Goal: Task Accomplishment & Management: Manage account settings

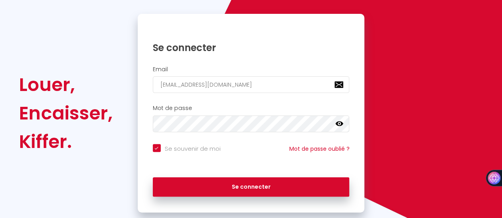
scroll to position [79, 0]
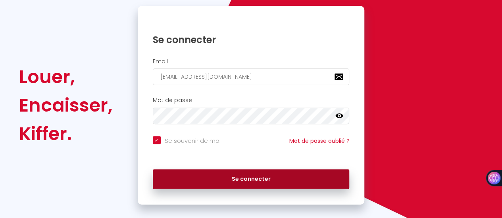
click at [239, 177] on button "Se connecter" at bounding box center [251, 180] width 197 height 20
checkbox input "true"
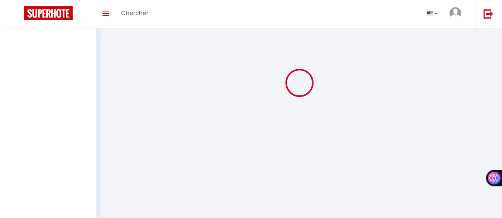
scroll to position [0, 0]
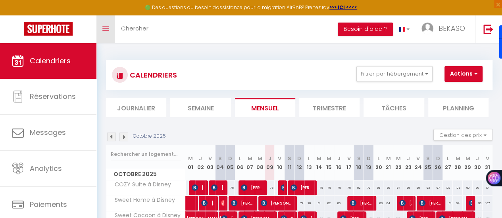
click at [105, 30] on icon "Toggle menubar" at bounding box center [105, 29] width 7 height 5
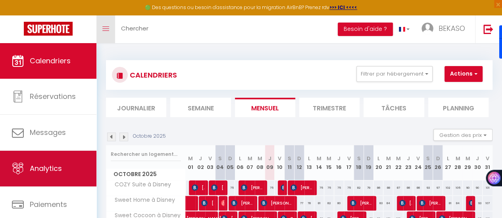
scroll to position [59, 0]
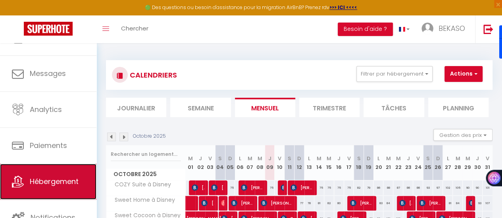
click at [52, 177] on span "Hébergement" at bounding box center [54, 182] width 49 height 10
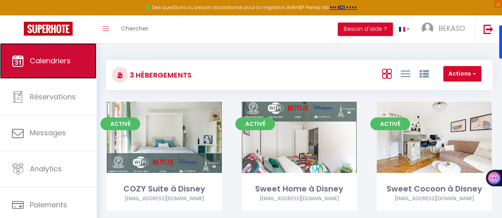
click at [40, 71] on link "Calendriers" at bounding box center [48, 61] width 96 height 36
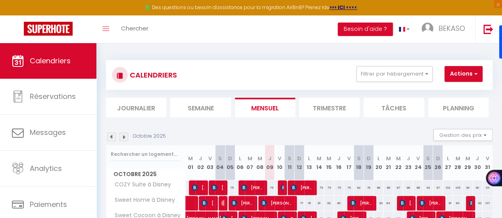
scroll to position [46, 0]
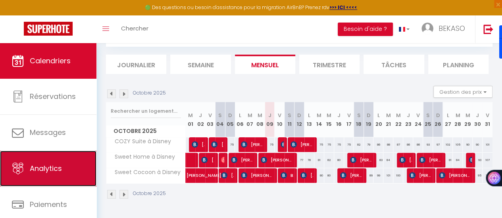
click at [44, 162] on link "Analytics" at bounding box center [48, 169] width 96 height 36
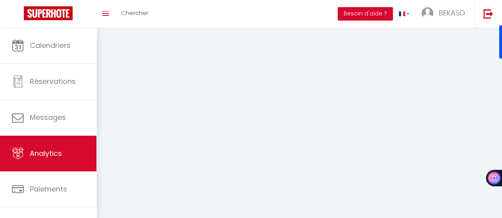
select select "2025"
select select "10"
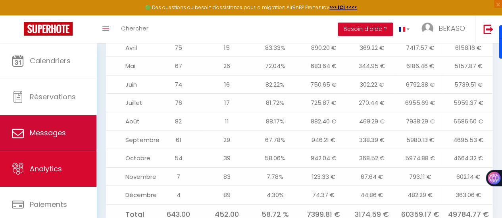
scroll to position [848, 0]
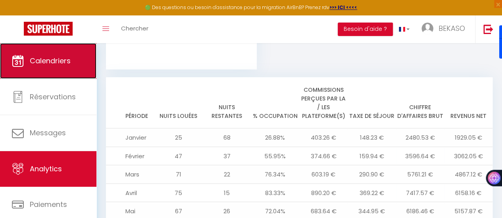
click at [55, 71] on link "Calendriers" at bounding box center [48, 61] width 96 height 36
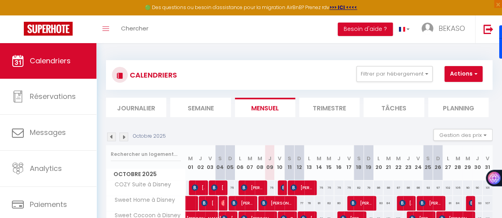
click at [319, 109] on li "Trimestre" at bounding box center [329, 107] width 60 height 19
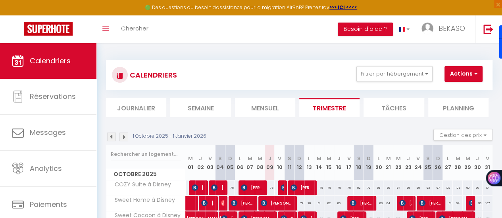
click at [386, 106] on li "Tâches" at bounding box center [393, 107] width 60 height 19
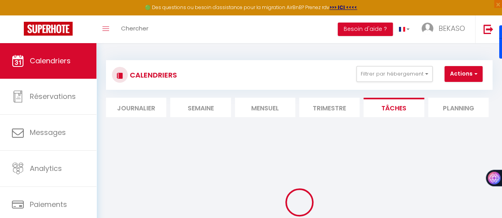
select select
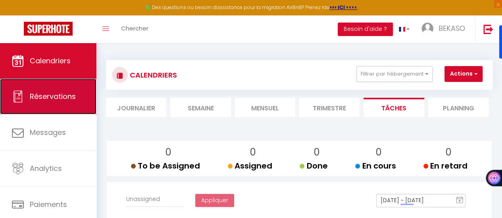
click at [61, 98] on span "Réservations" at bounding box center [53, 97] width 46 height 10
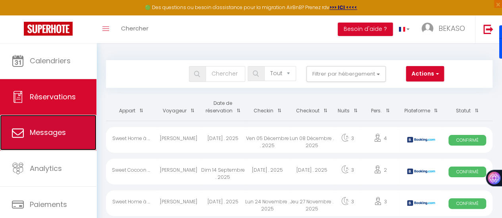
click at [53, 139] on link "Messages" at bounding box center [48, 133] width 96 height 36
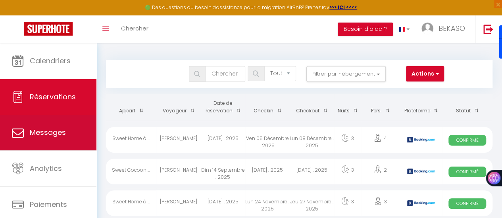
select select "message"
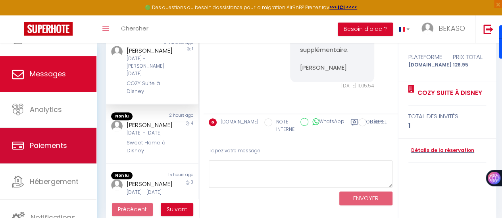
scroll to position [104, 0]
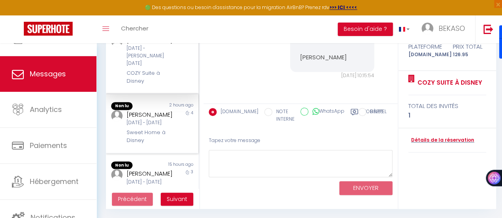
click at [144, 127] on div "[DATE] - [DATE]" at bounding box center [150, 123] width 49 height 8
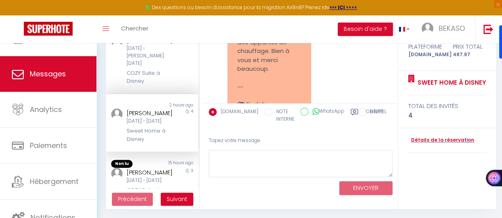
scroll to position [3442, 0]
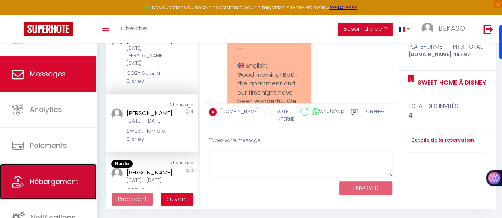
click at [39, 188] on link "Hébergement" at bounding box center [48, 182] width 96 height 36
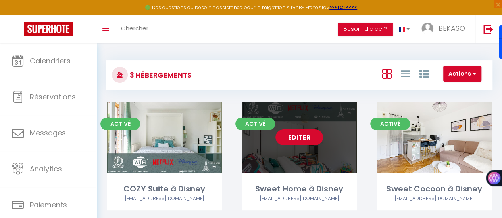
click at [295, 140] on link "Editer" at bounding box center [299, 138] width 48 height 16
select select "3"
select select "2"
select select "1"
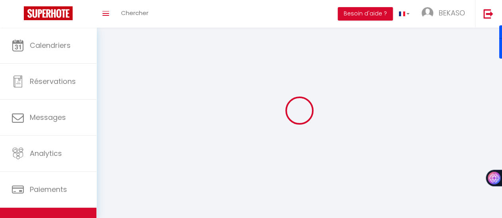
select select
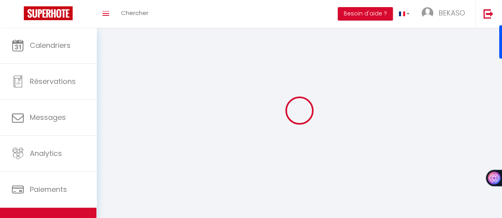
checkbox input "false"
select select
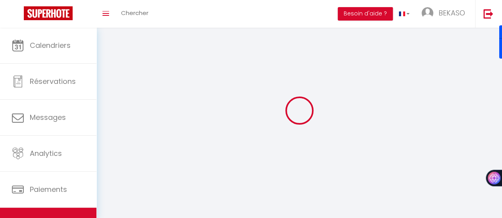
select select
select select "1"
select select
select select "28"
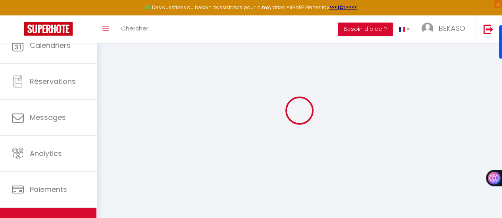
select select
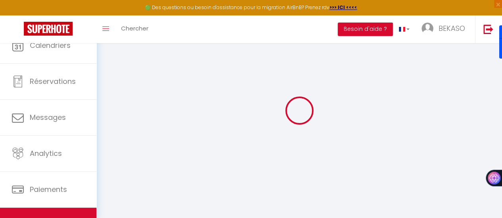
select select
checkbox input "false"
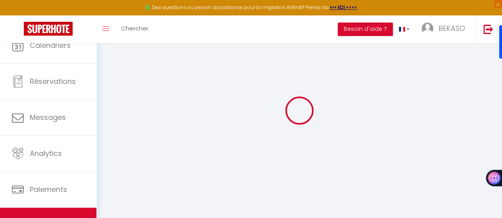
select select
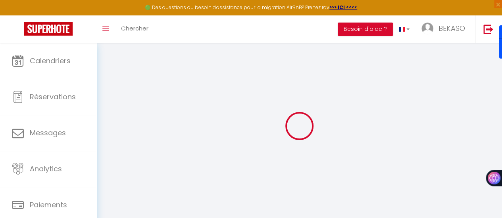
select select
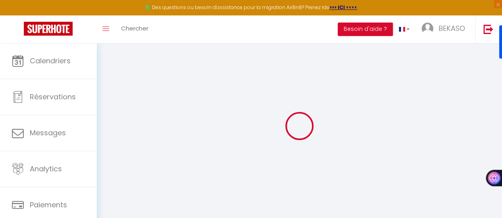
select select
checkbox input "false"
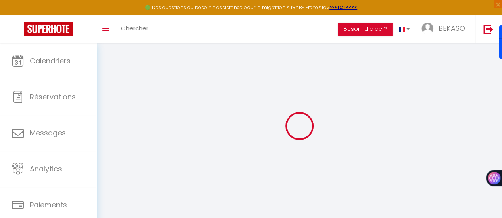
select select
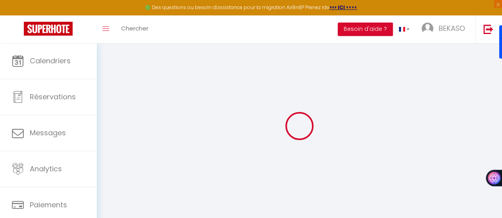
select select
checkbox input "false"
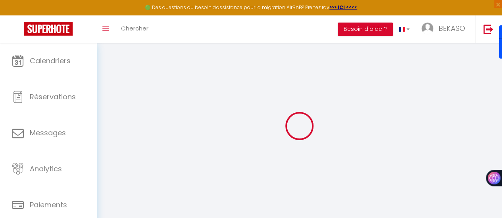
checkbox input "false"
select select
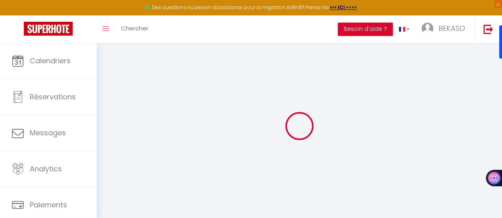
select select
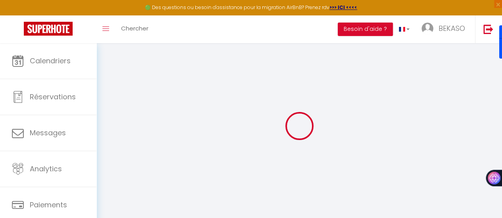
checkbox input "false"
select select
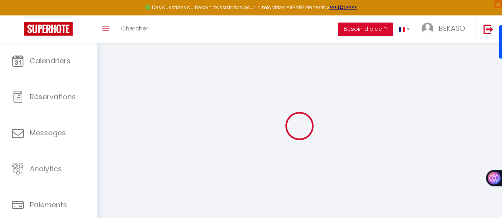
select select
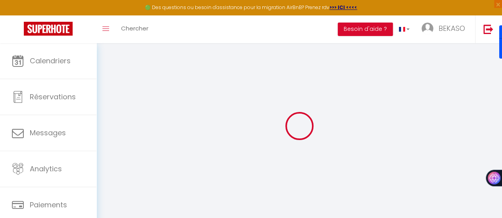
select select
checkbox input "false"
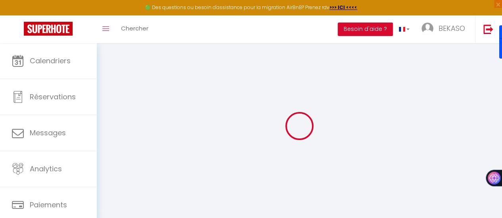
checkbox input "false"
select select
type input "Sweet Home à Disney"
type input "BEKASO"
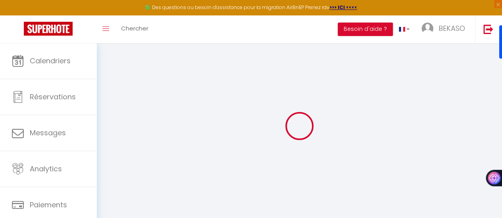
type input "BEKASO GROUP"
type input "[STREET_ADDRESS][DATE]"
type input "94500"
type input "[GEOGRAPHIC_DATA]"
type input "90"
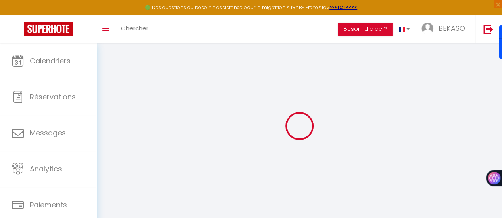
type input "15"
type input "50"
type input "2.00"
type input "300"
type input "10"
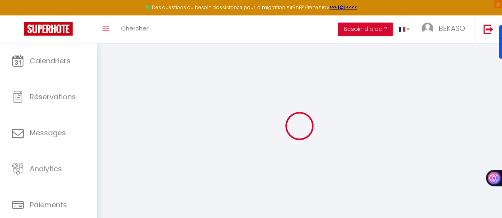
select select
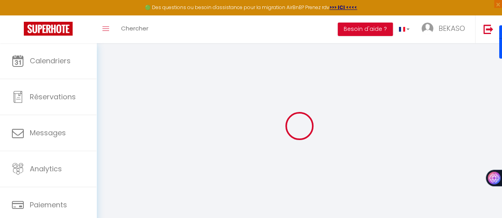
type input "[STREET_ADDRESS]"
type input "77700"
type input "Magny-le-Hongre"
type input "[EMAIL_ADDRESS][DOMAIN_NAME]"
select select "10380"
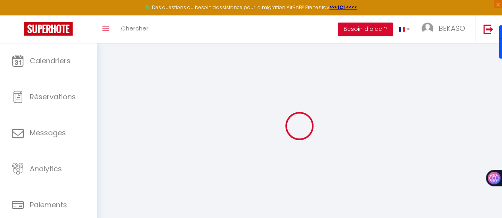
checkbox input "false"
type input "0"
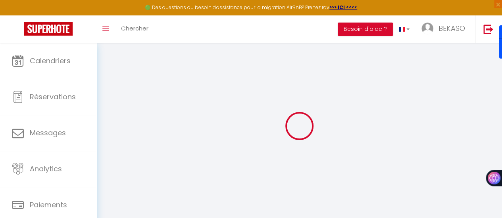
type input "0"
select select
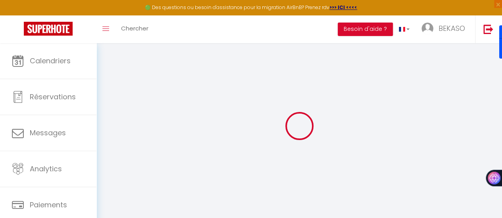
select select
checkbox input "false"
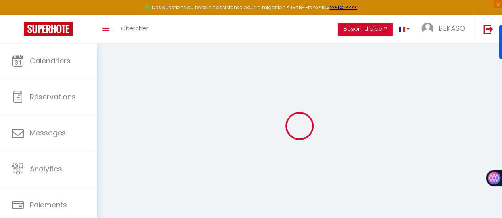
checkbox input "false"
select select
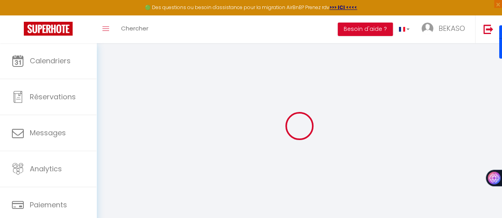
select select
checkbox input "false"
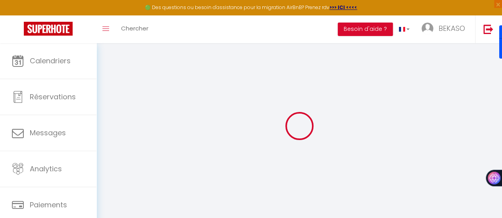
checkbox input "false"
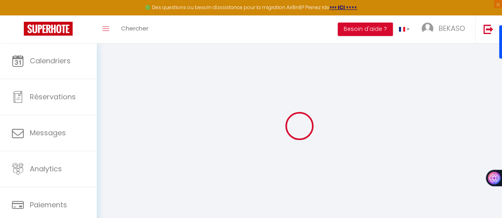
select select "16:00"
select select
select select "11:00"
select select "30"
select select "120"
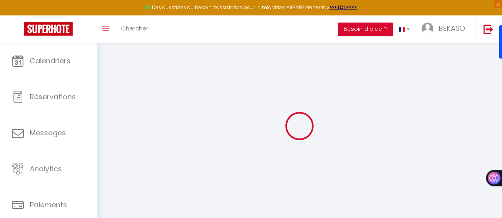
select select
checkbox input "false"
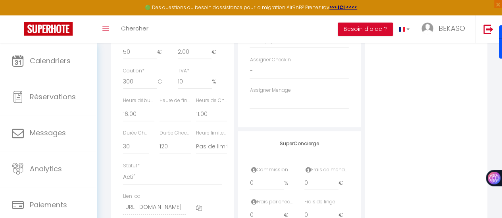
scroll to position [485, 0]
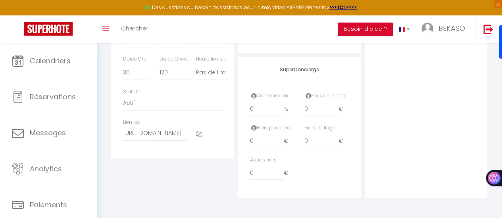
click at [198, 137] on icon at bounding box center [199, 134] width 6 height 6
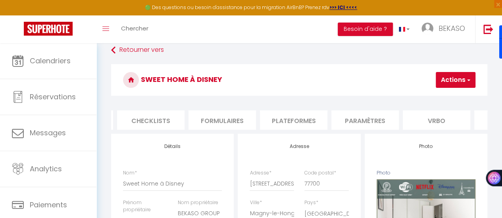
scroll to position [0, 280]
click at [311, 120] on li "Plateformes" at bounding box center [292, 120] width 67 height 19
select select
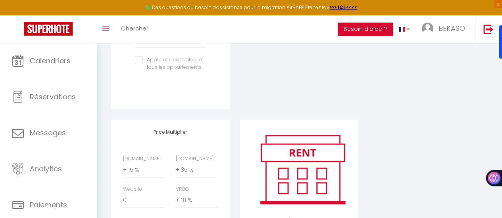
scroll to position [423, 0]
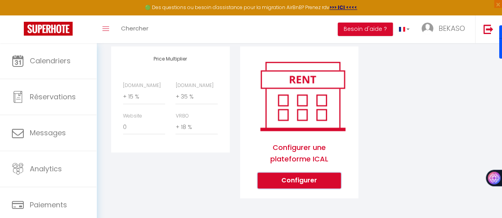
click at [291, 180] on button "Configurer" at bounding box center [298, 181] width 83 height 16
select select "1"
select select
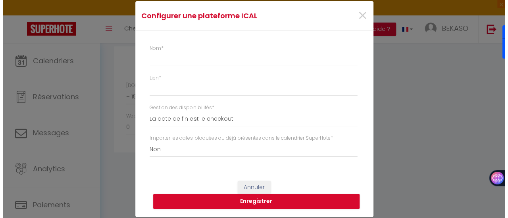
scroll to position [418, 0]
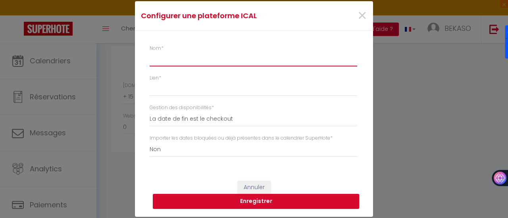
click at [234, 63] on input "Nom *" at bounding box center [252, 59] width 207 height 14
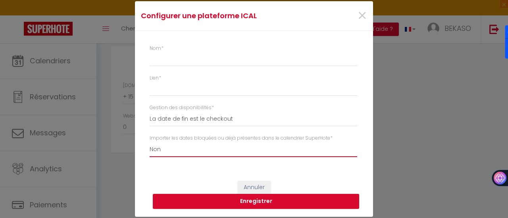
click at [185, 150] on select "Oui Non" at bounding box center [252, 149] width 207 height 15
select select "true"
click at [149, 142] on select "Oui Non" at bounding box center [252, 149] width 207 height 15
select select
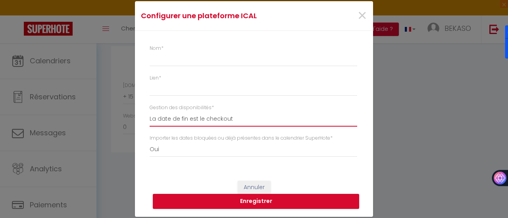
click at [195, 120] on select "La date de fin est le checkout La date de fin est la dernière nuit La date de f…" at bounding box center [252, 119] width 207 height 15
click at [194, 119] on select "La date de fin est le checkout La date de fin est la dernière nuit La date de f…" at bounding box center [252, 119] width 207 height 15
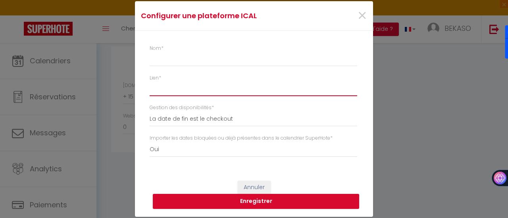
click at [181, 87] on input "Lien *" at bounding box center [252, 89] width 207 height 14
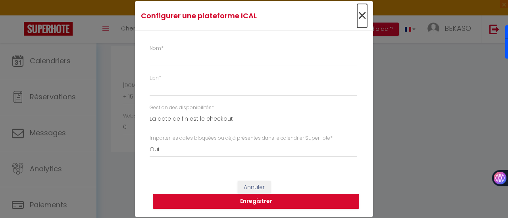
click at [362, 18] on span "×" at bounding box center [362, 16] width 10 height 24
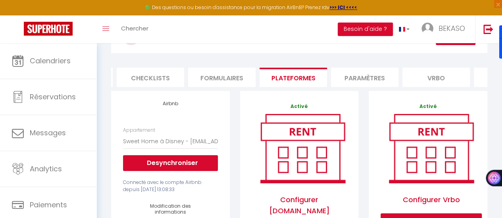
scroll to position [0, 0]
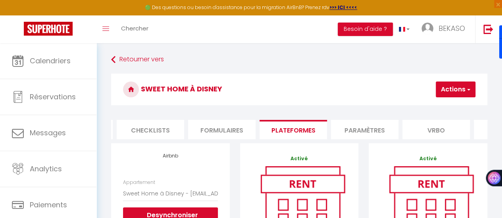
click at [361, 131] on li "Paramètres" at bounding box center [364, 129] width 67 height 19
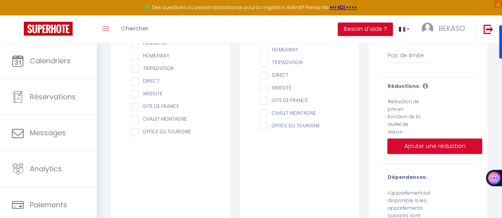
scroll to position [257, 0]
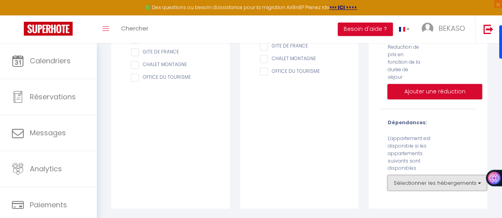
click at [400, 182] on button "Sélectionner les hébergements" at bounding box center [437, 183] width 100 height 16
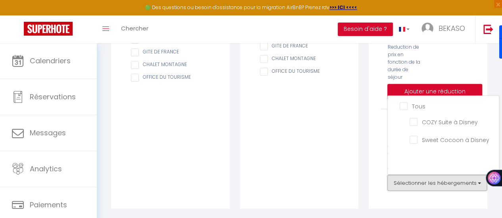
click at [400, 182] on button "Sélectionner les hébergements" at bounding box center [437, 183] width 100 height 16
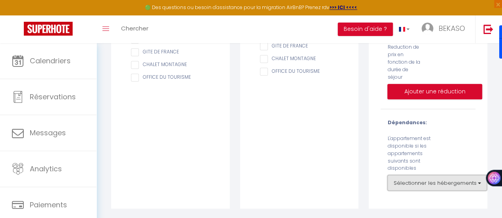
click at [411, 180] on button "Sélectionner les hébergements" at bounding box center [437, 183] width 100 height 16
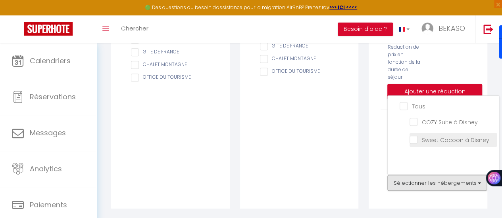
click at [410, 138] on Disney "Sweet Cocoon à Disney" at bounding box center [452, 140] width 87 height 8
checkbox Disney "true"
checkbox input "false"
checkbox Disney "false"
click at [343, 146] on div "A cocher uniquement pour les plateformes qui gèrent déjà les cautions AIRBNB BO…" at bounding box center [299, 50] width 118 height 318
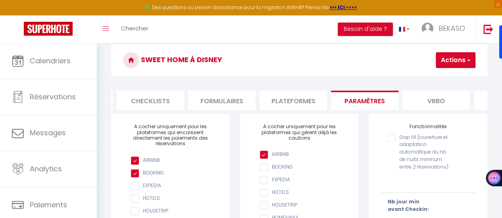
scroll to position [0, 0]
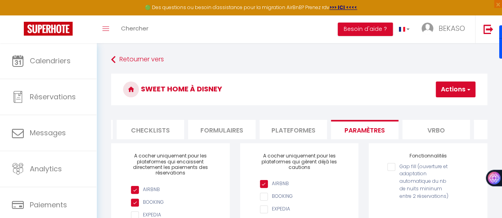
click at [433, 127] on li "Vrbo" at bounding box center [435, 129] width 67 height 19
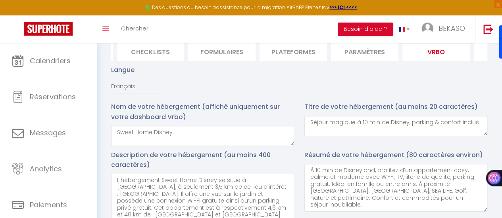
scroll to position [79, 0]
click at [372, 54] on li "Paramètres" at bounding box center [364, 50] width 67 height 19
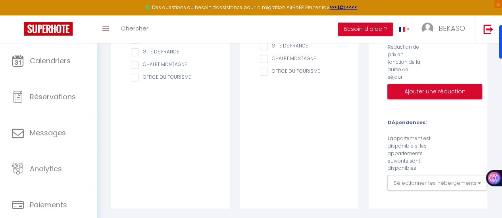
scroll to position [257, 0]
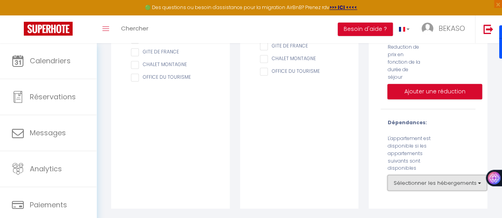
click at [419, 179] on button "Sélectionner les hébergements" at bounding box center [437, 183] width 100 height 16
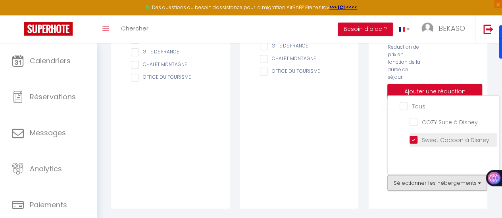
click at [416, 141] on Disney "Sweet Cocoon à Disney" at bounding box center [452, 140] width 87 height 8
checkbox Disney "false"
checkbox input "false"
checkbox Disney "false"
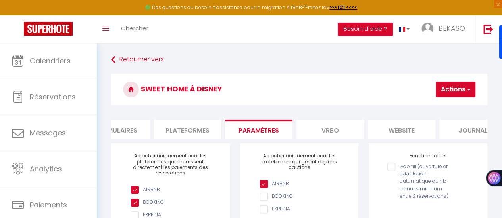
scroll to position [0, 397]
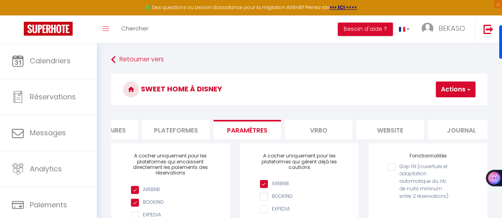
click at [462, 91] on button "Actions" at bounding box center [455, 90] width 40 height 16
click at [384, 130] on li "website" at bounding box center [389, 129] width 67 height 19
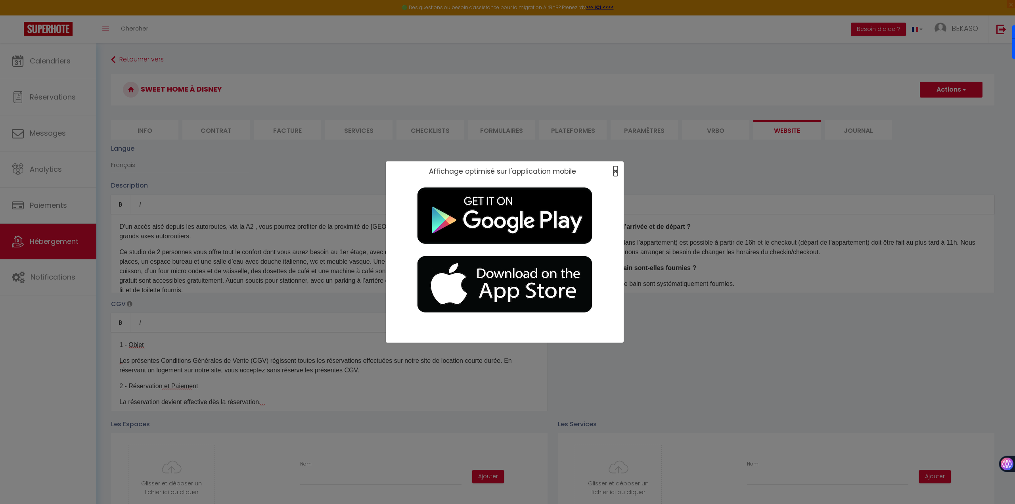
click at [501, 169] on span "×" at bounding box center [615, 171] width 4 height 10
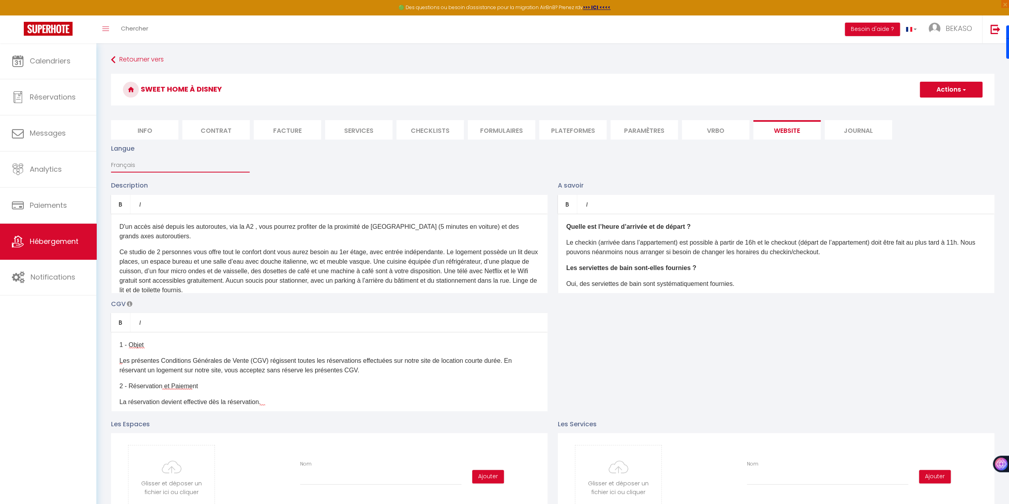
click at [176, 163] on select "Français Anglais Portugais Espagnol [GEOGRAPHIC_DATA]" at bounding box center [180, 164] width 138 height 15
click at [198, 203] on ul "Bold Italic" at bounding box center [329, 204] width 437 height 19
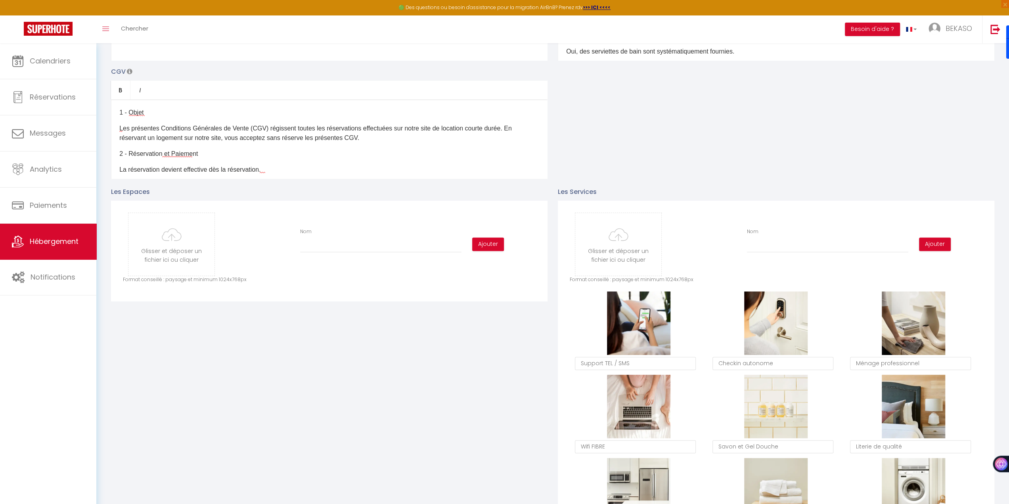
scroll to position [238, 0]
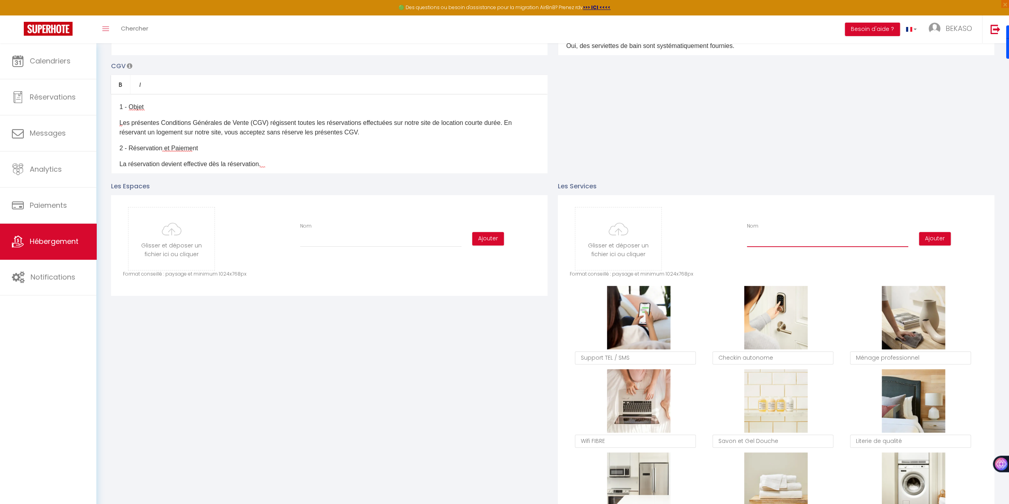
click at [501, 218] on input "Nom" at bounding box center [827, 240] width 161 height 14
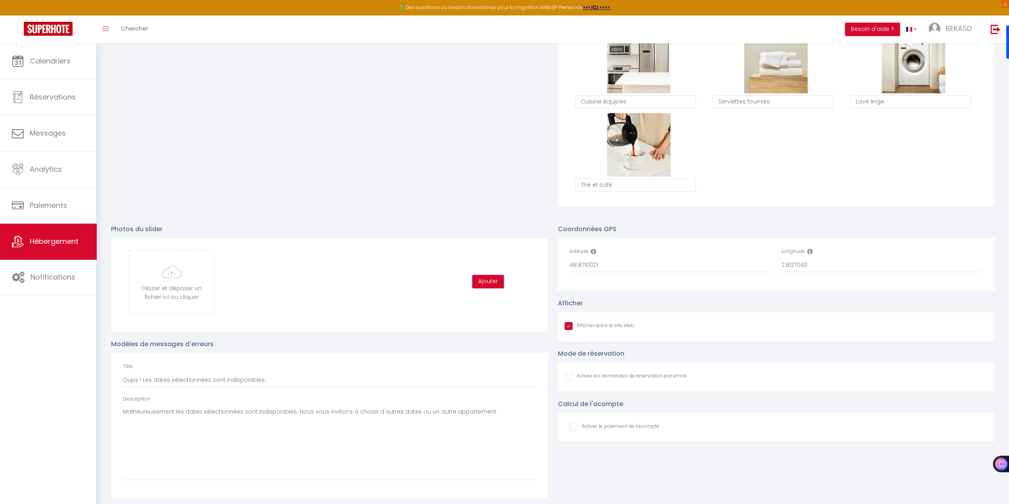
scroll to position [664, 0]
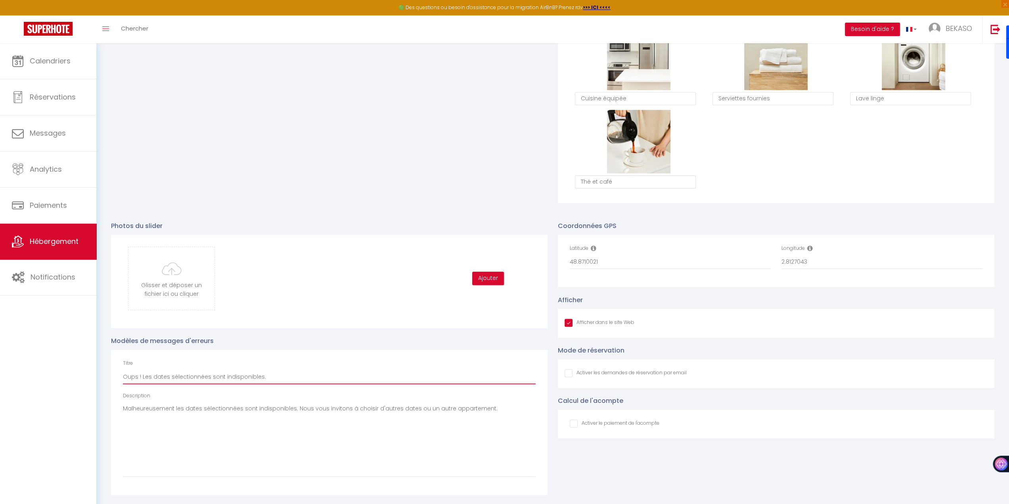
click at [177, 218] on input "Oups ! Les dates sélectionnées sont indisponibles." at bounding box center [329, 377] width 413 height 14
click at [501, 218] on input "checkbox" at bounding box center [615, 424] width 90 height 8
checkbox input "true"
checkbox input "false"
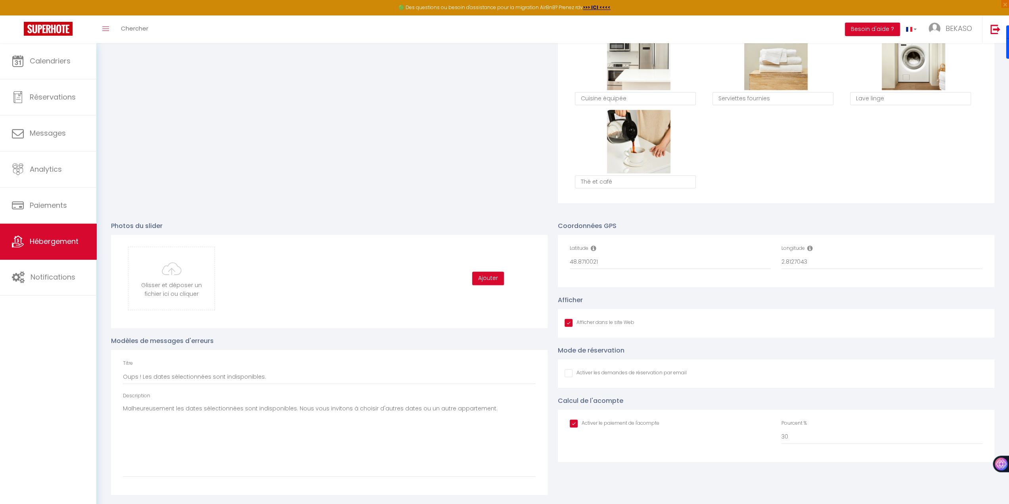
click at [501, 218] on input "checkbox" at bounding box center [615, 424] width 90 height 8
checkbox input "false"
checkbox input "true"
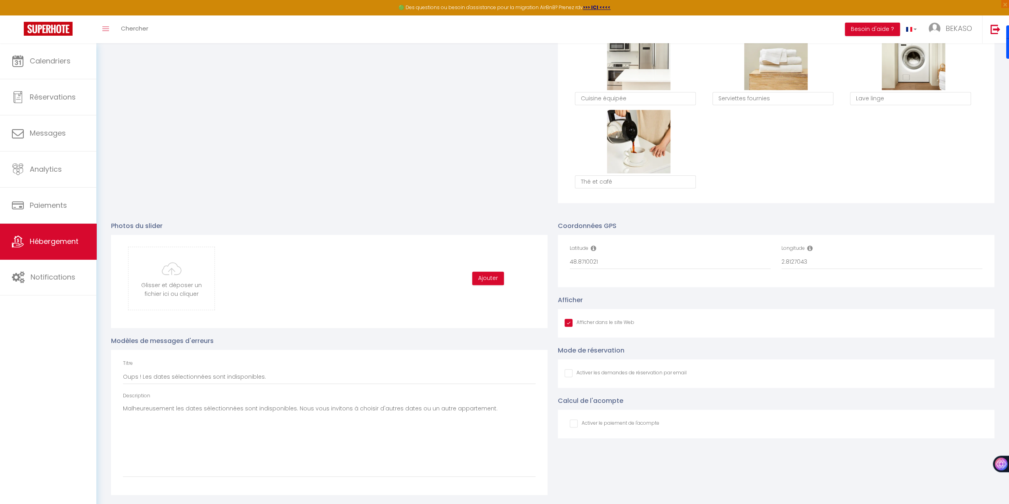
click at [501, 218] on input "Afficher dans le site Web" at bounding box center [626, 373] width 122 height 8
checkbox input "true"
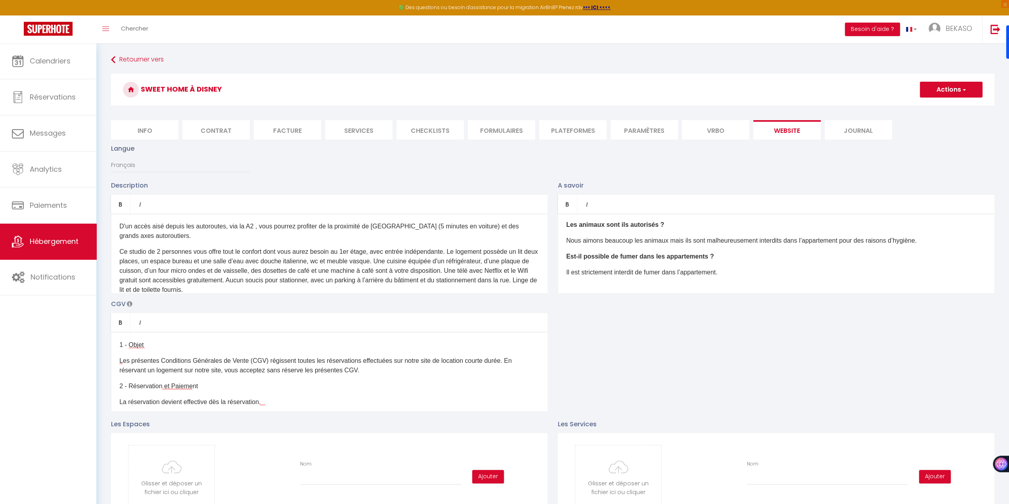
scroll to position [0, 0]
click at [323, 218] on p "Ce studio de 2 personnes vous offre tout le confort dont vous aurez besoin au 1…" at bounding box center [329, 271] width 420 height 48
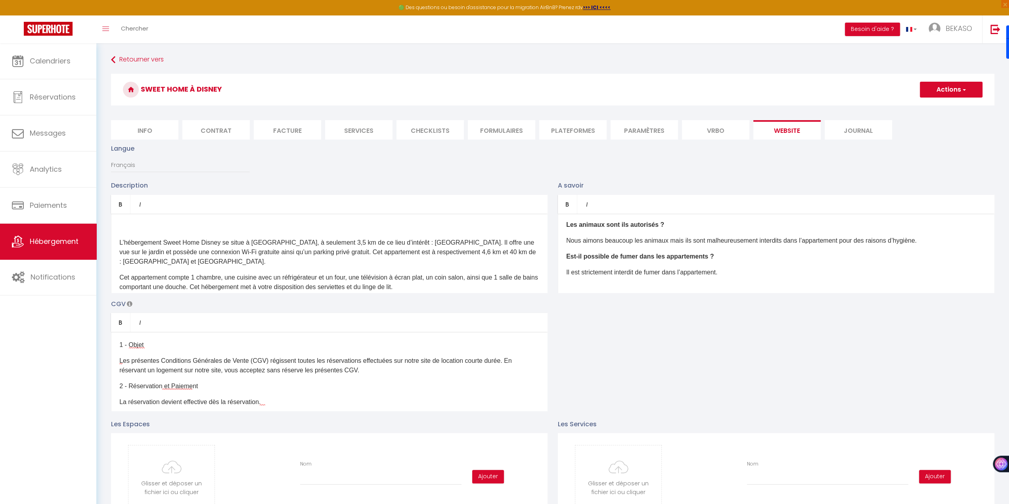
click at [272, 218] on div "L’hébergement Sweet Home Disney se situe à [GEOGRAPHIC_DATA], à seulement 3,5 k…" at bounding box center [329, 253] width 437 height 79
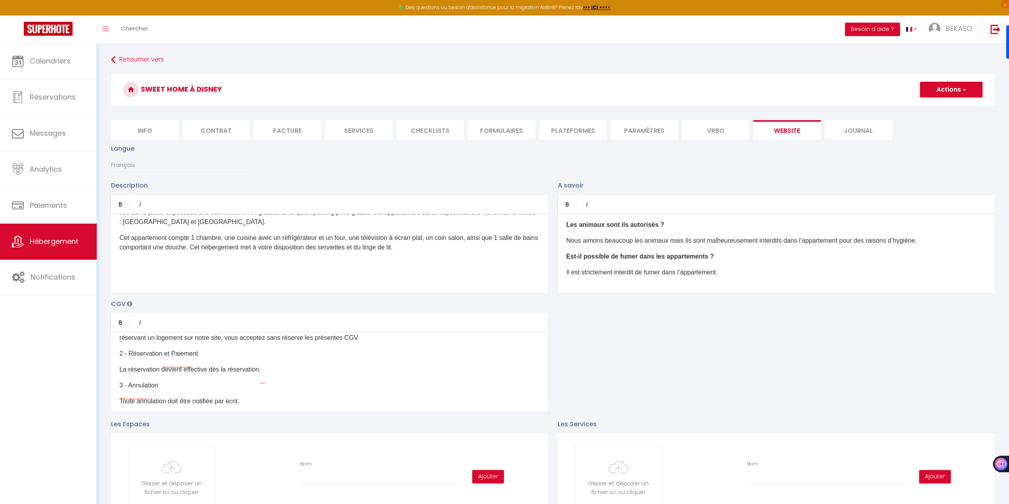
scroll to position [40, 0]
click at [287, 218] on p "La réservation devient effective dès la réservation." at bounding box center [329, 363] width 420 height 10
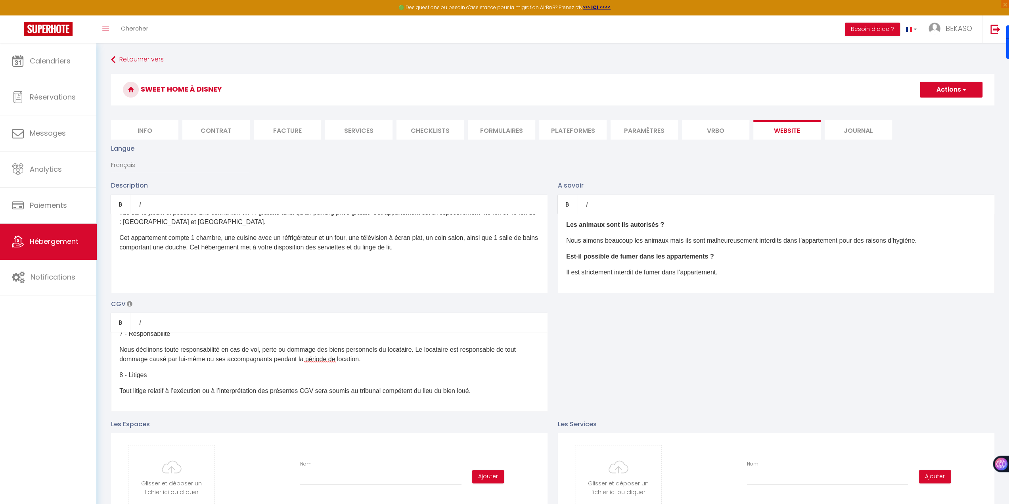
scroll to position [230, 0]
click at [128, 218] on icon at bounding box center [130, 304] width 6 height 6
click at [334, 218] on div "Description Bold Italic Rich text editor L’hébergement Sweet Home Disney se sit…" at bounding box center [553, 295] width 894 height 230
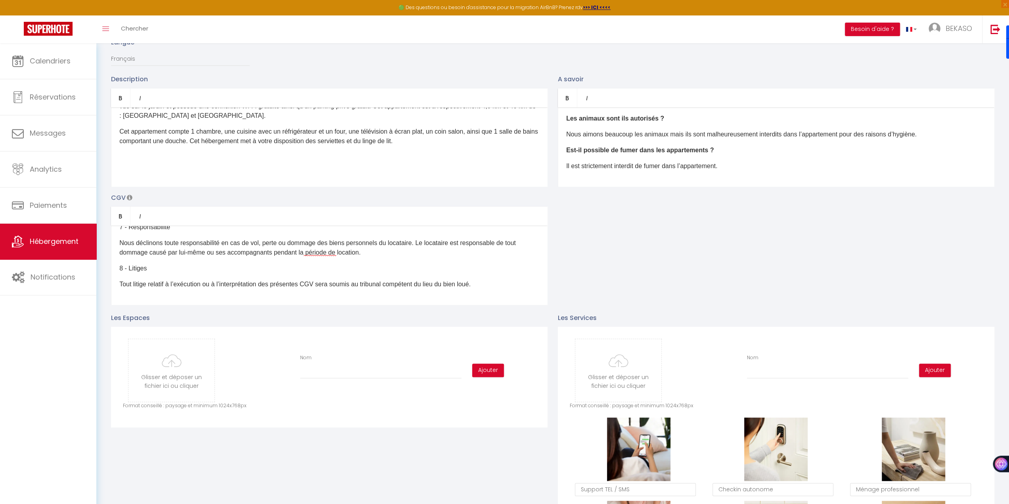
scroll to position [119, 0]
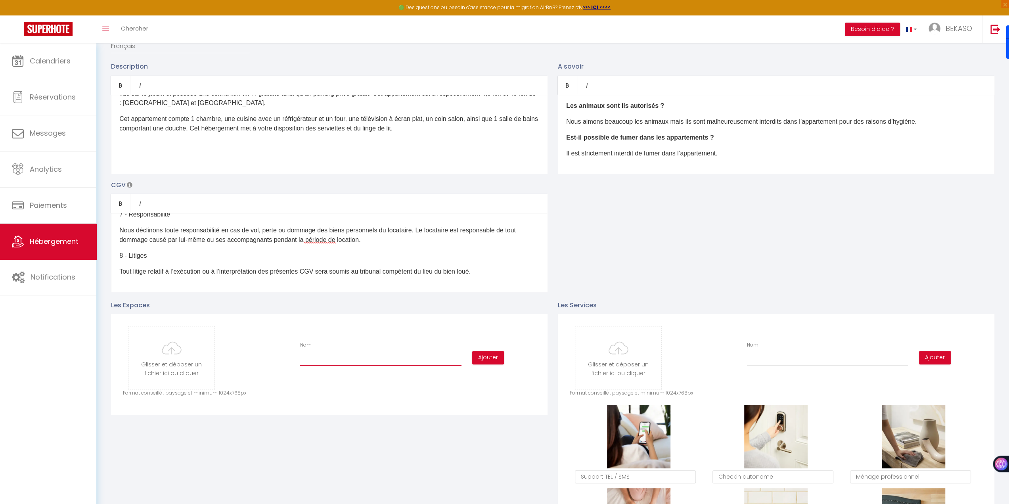
click at [316, 218] on input "Nom" at bounding box center [380, 359] width 161 height 14
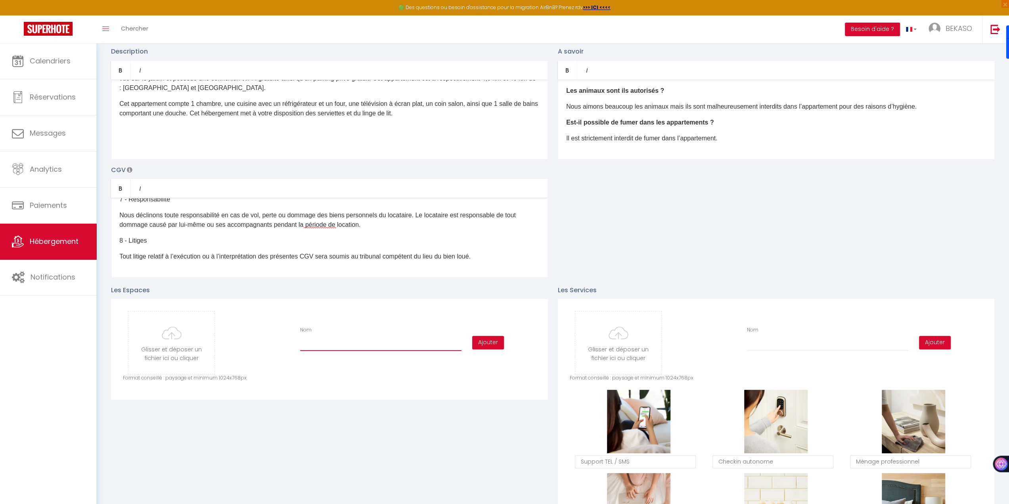
scroll to position [0, 0]
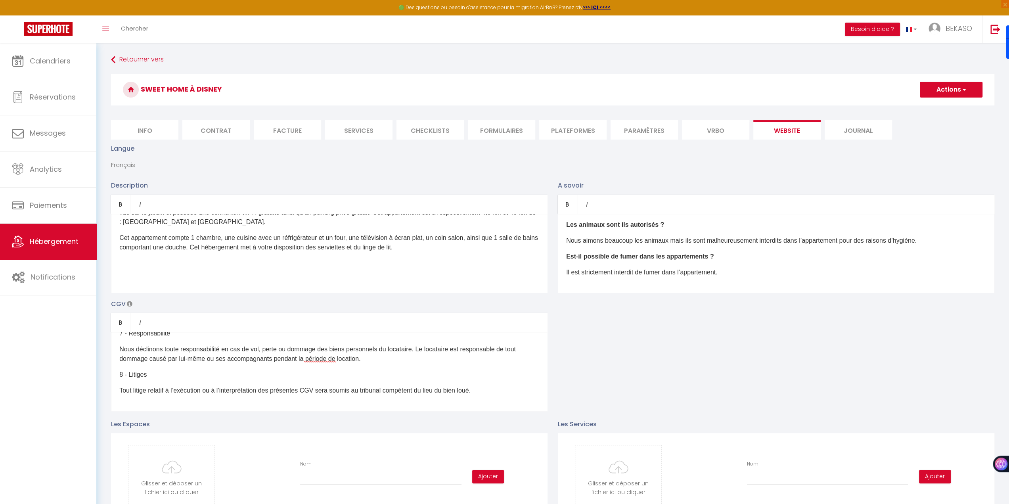
click at [501, 89] on button "Actions" at bounding box center [951, 90] width 63 height 16
click at [501, 105] on input "Enregistrer" at bounding box center [941, 107] width 29 height 8
checkbox input "true"
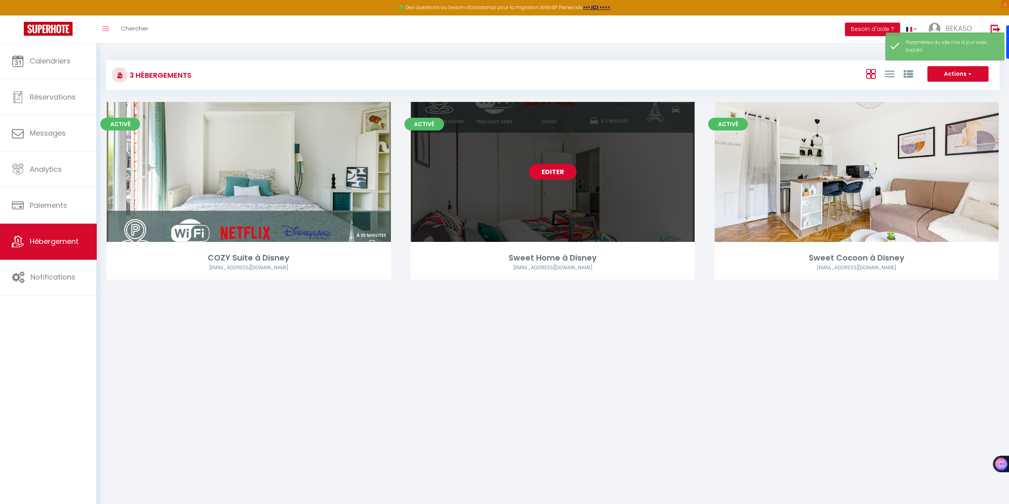
click at [501, 173] on link "Editer" at bounding box center [553, 172] width 48 height 16
click at [501, 171] on link "Editer" at bounding box center [553, 172] width 48 height 16
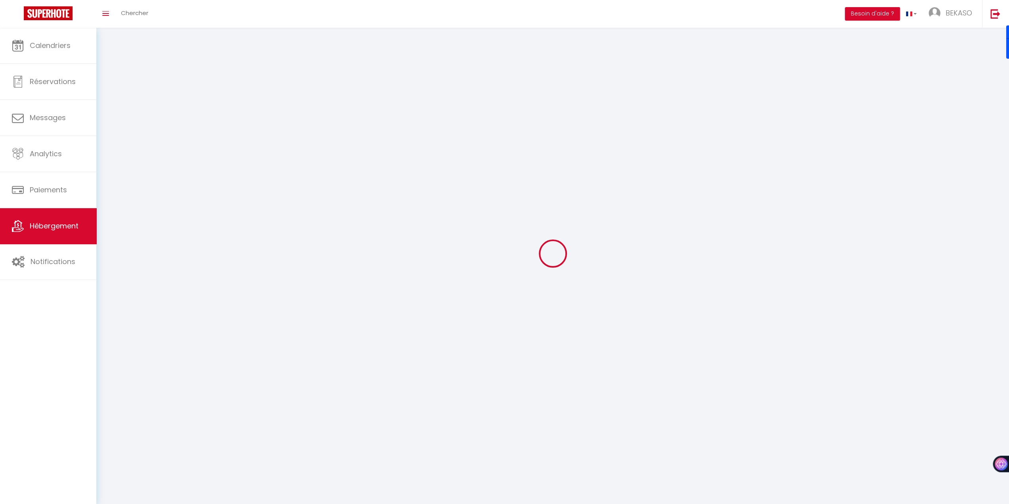
select select "1"
select select
select select "28"
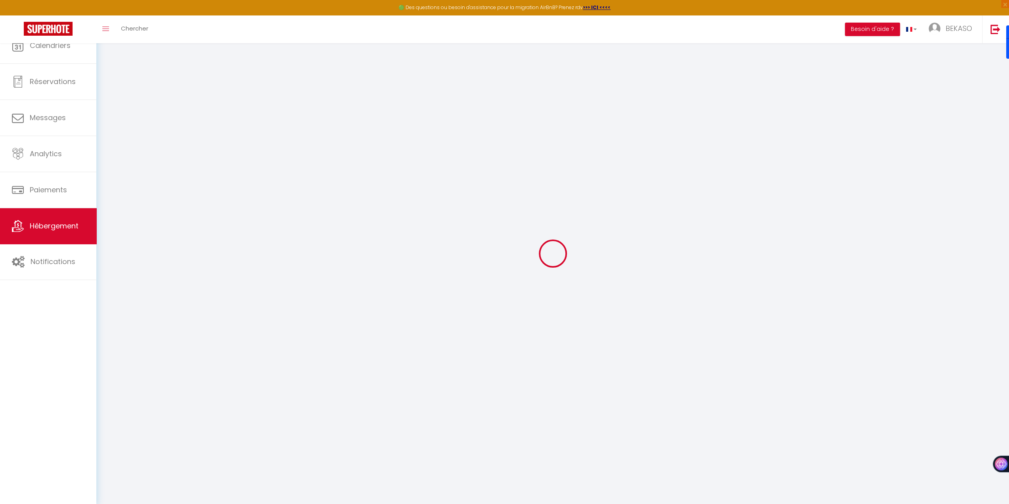
select select
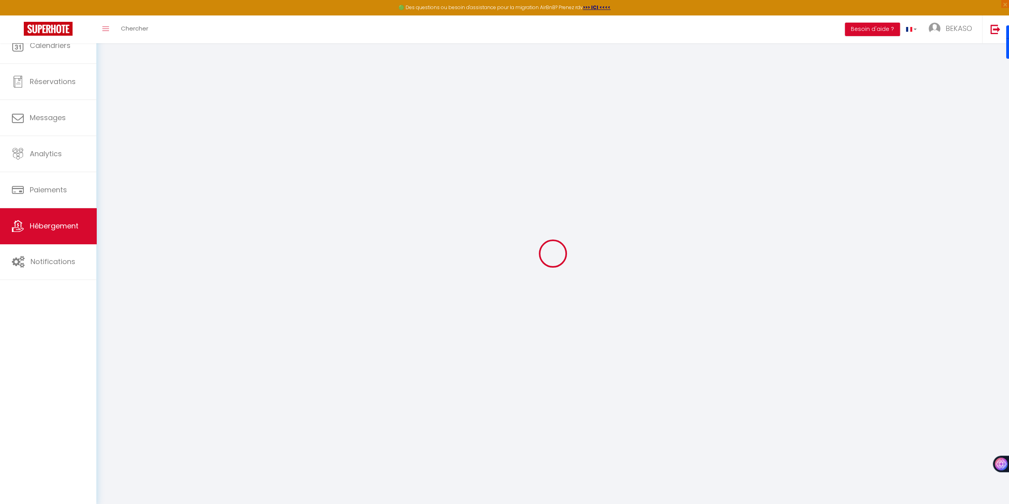
select select
checkbox input "false"
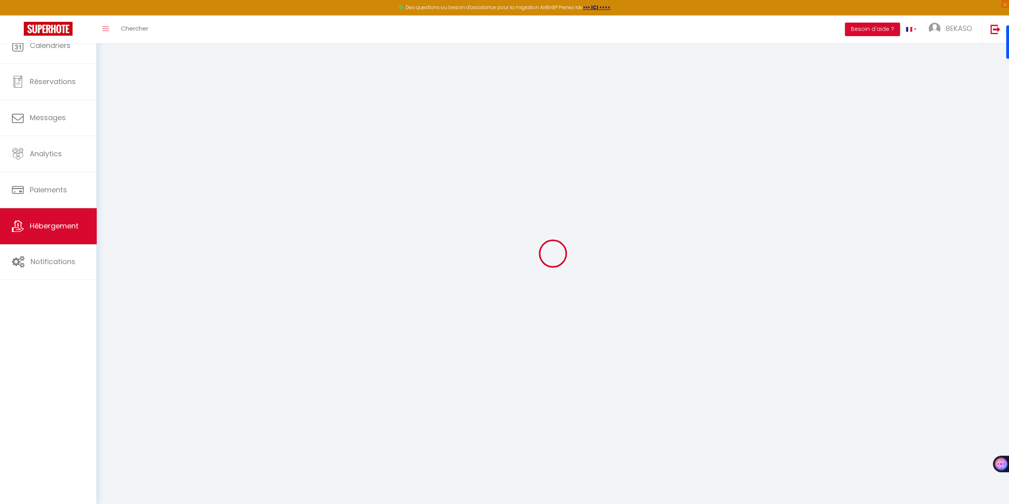
select select
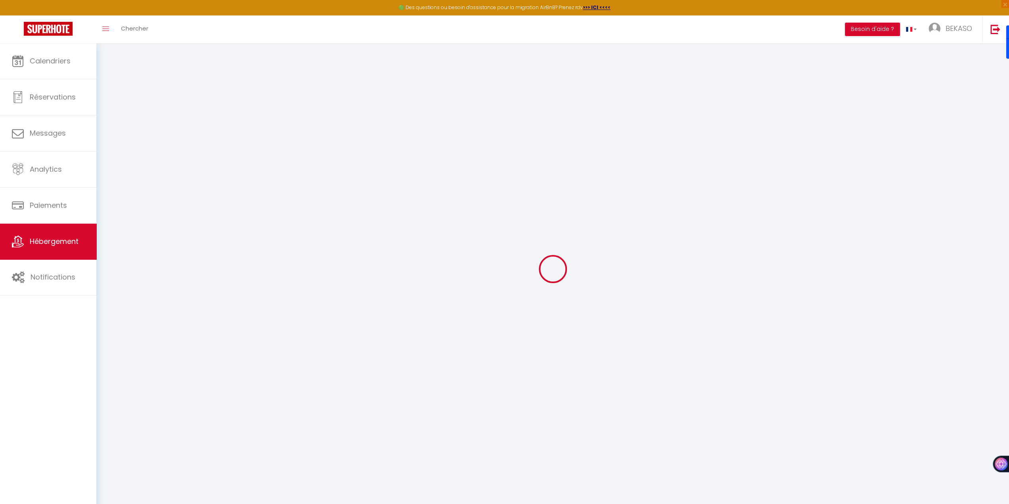
select select
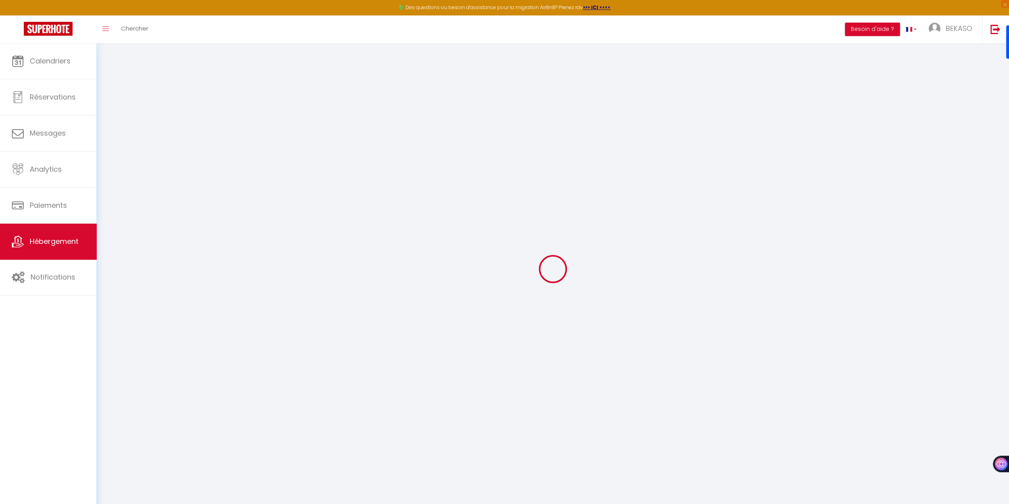
select select
checkbox input "false"
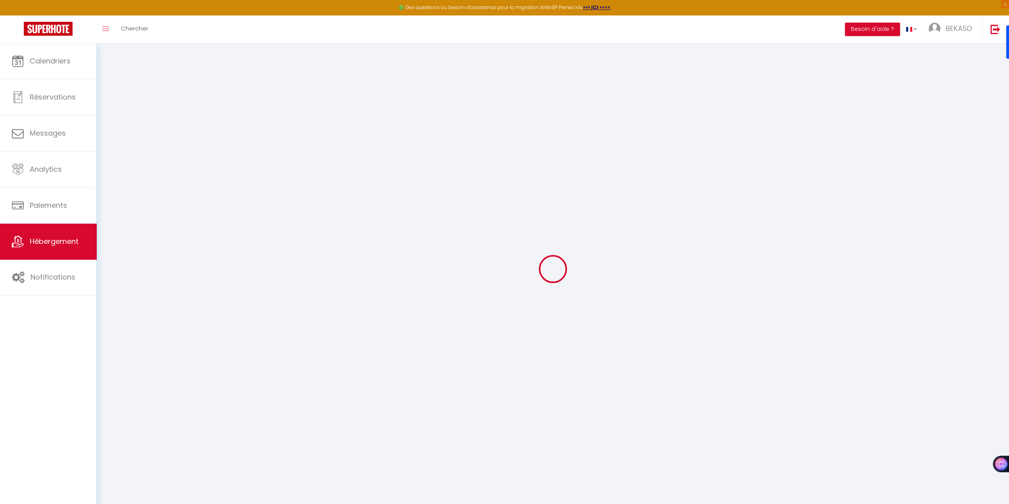
select select
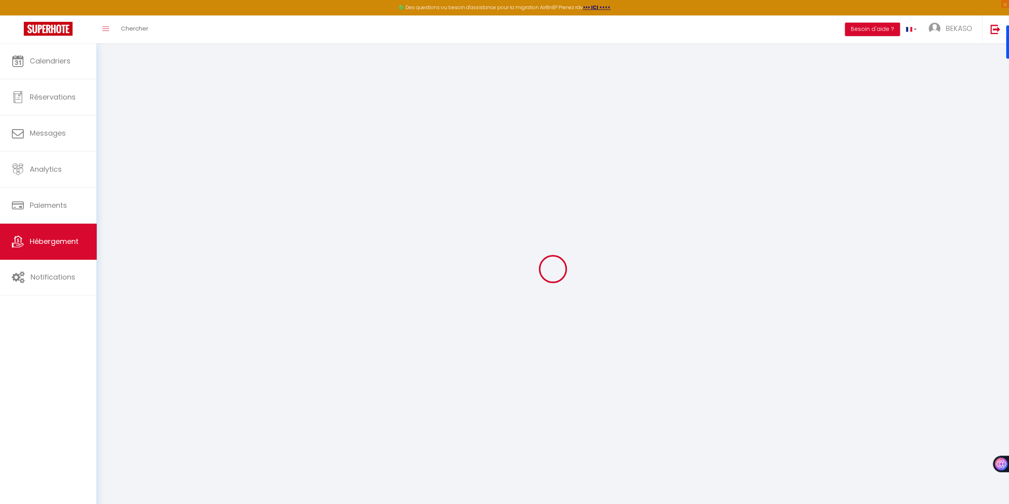
select select
checkbox input "false"
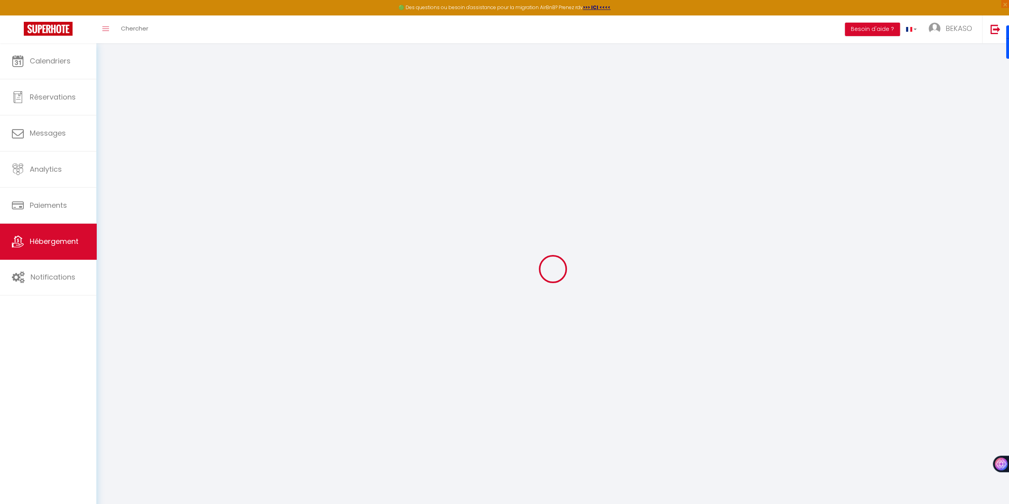
checkbox input "false"
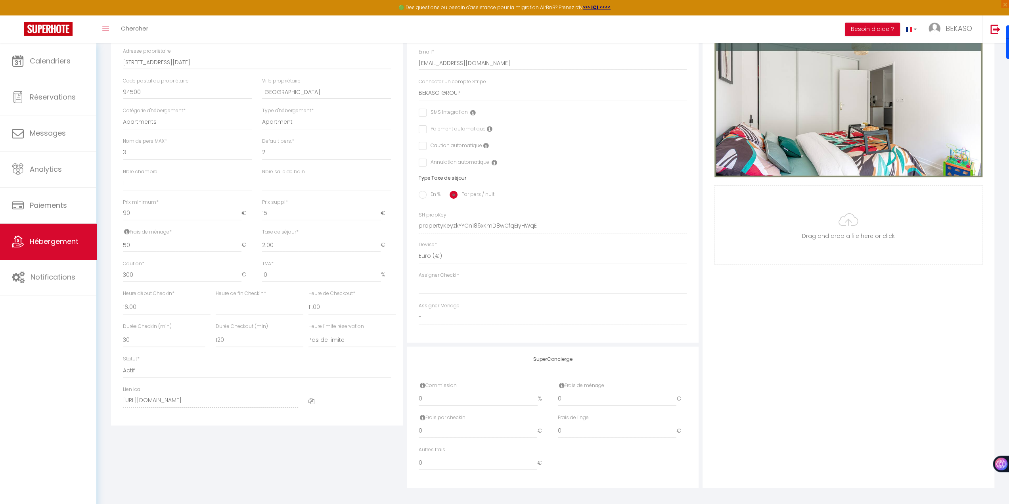
scroll to position [194, 0]
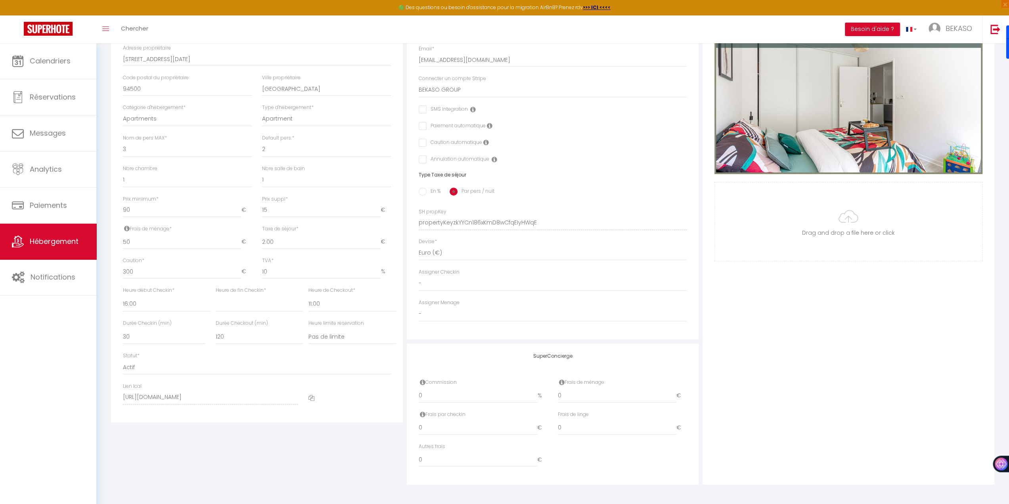
click at [314, 218] on icon at bounding box center [311, 398] width 6 height 6
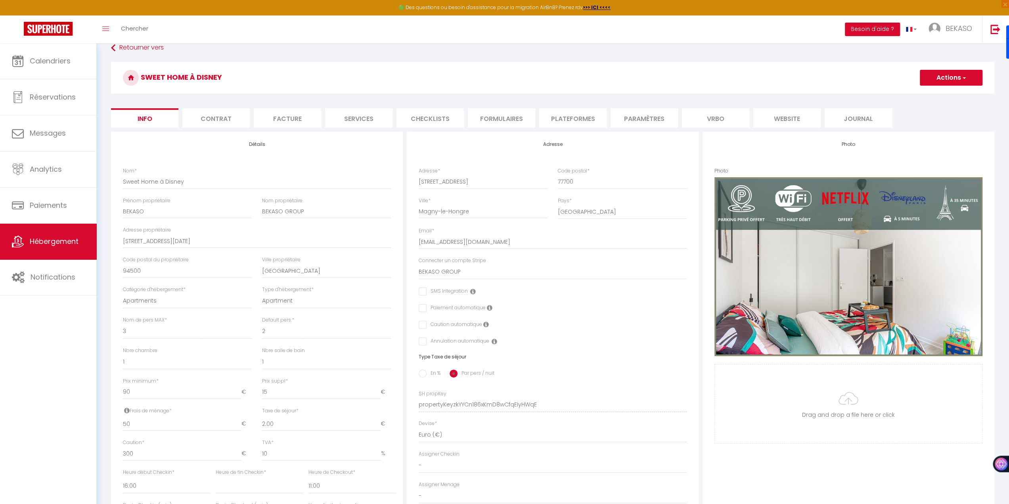
scroll to position [0, 0]
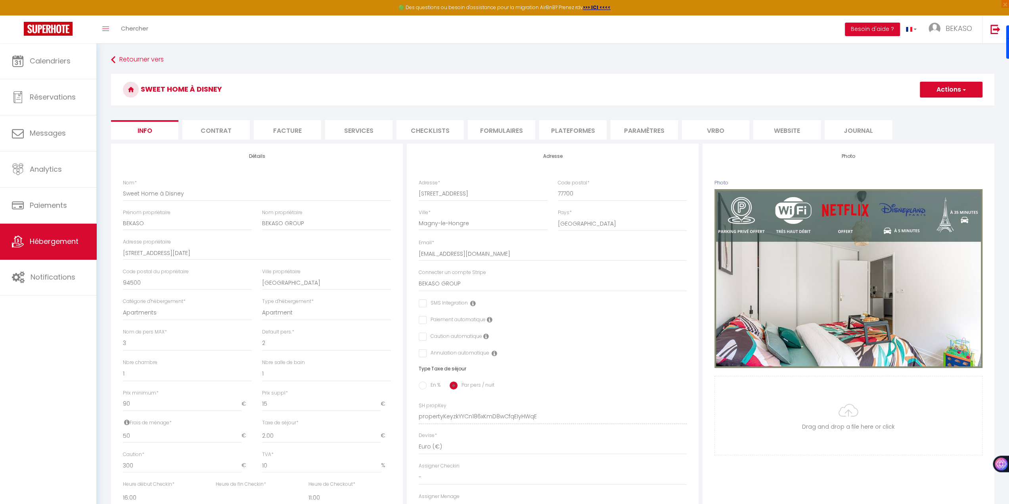
click at [501, 133] on li "website" at bounding box center [786, 129] width 67 height 19
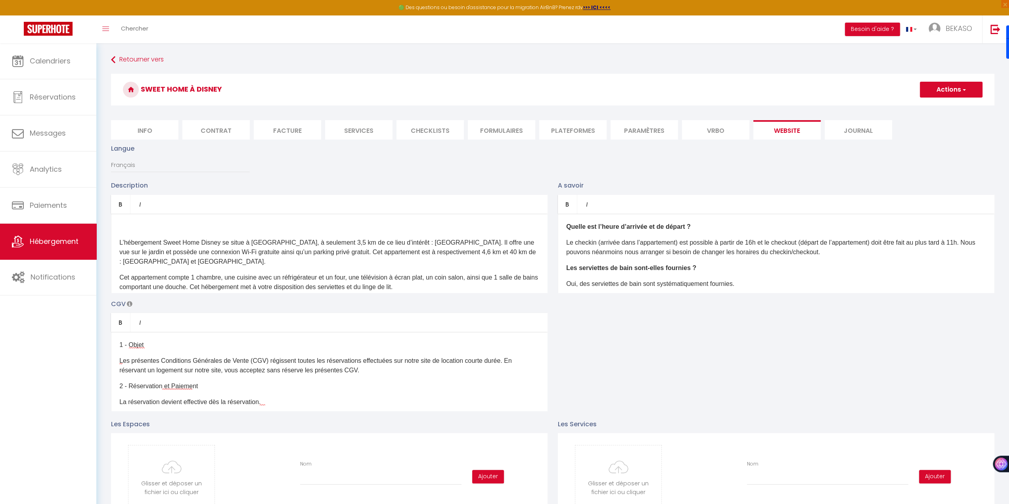
click at [501, 130] on li "Vrbo" at bounding box center [715, 129] width 67 height 19
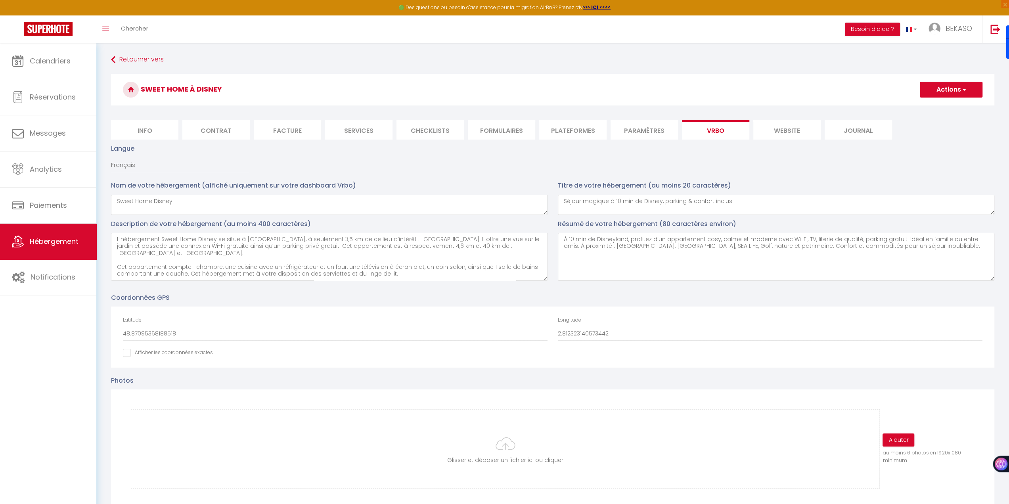
click at [207, 129] on li "Contrat" at bounding box center [215, 129] width 67 height 19
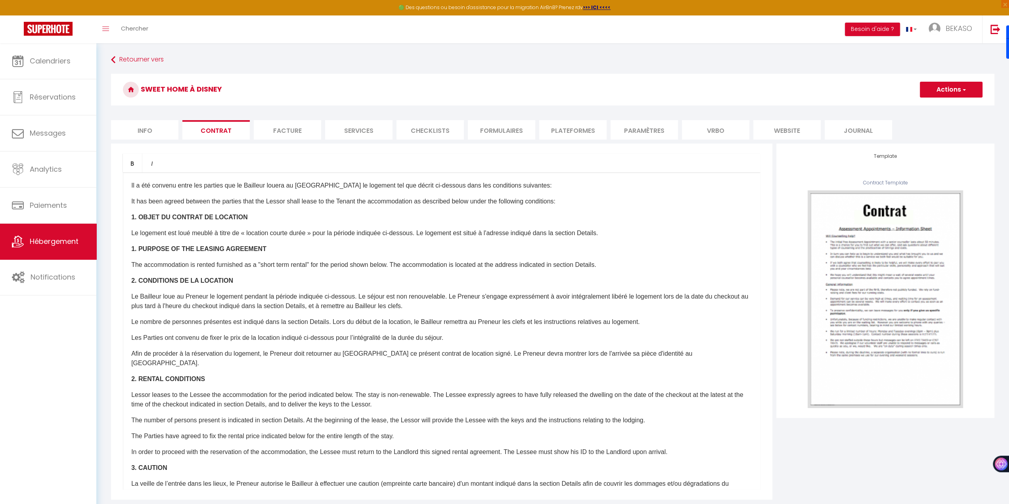
click at [150, 127] on li "Info" at bounding box center [144, 129] width 67 height 19
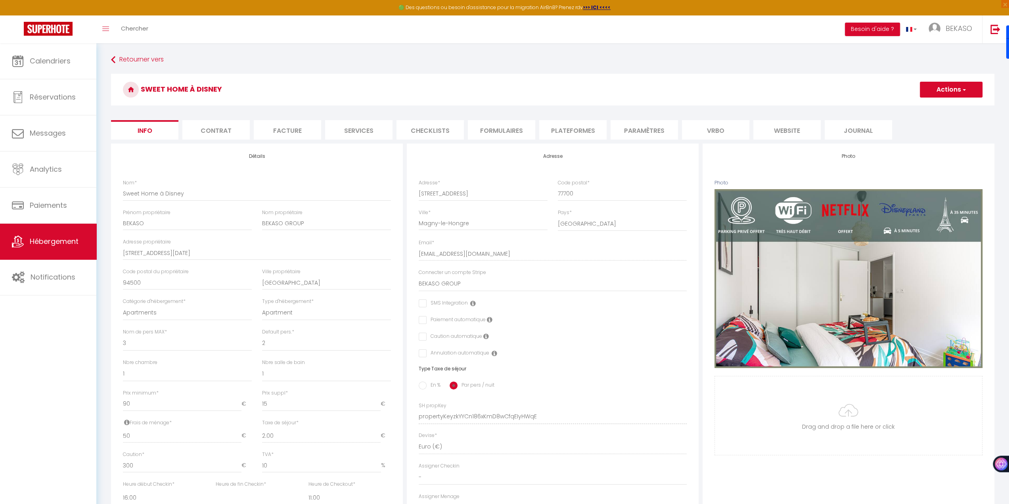
click at [501, 130] on li "Paramètres" at bounding box center [644, 129] width 67 height 19
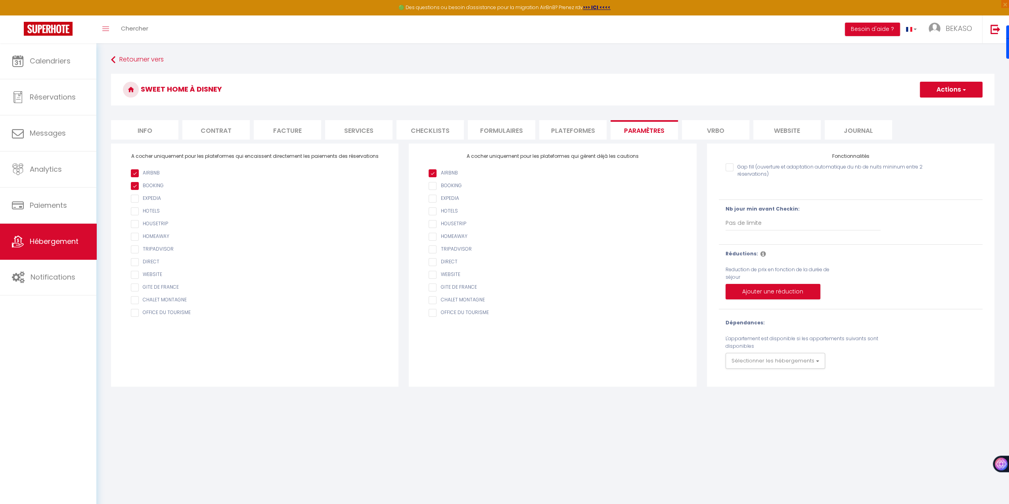
click at [501, 129] on li "Vrbo" at bounding box center [715, 129] width 67 height 19
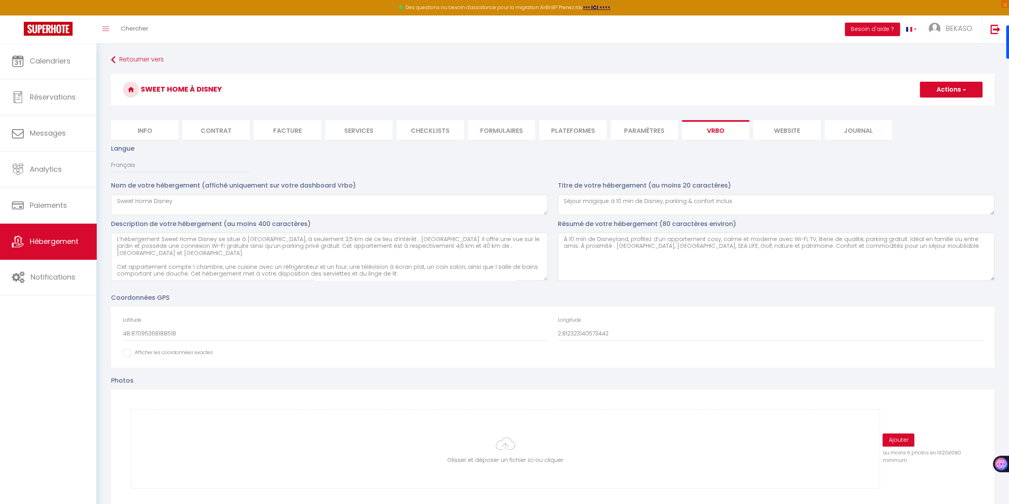
click at [501, 134] on li "website" at bounding box center [786, 129] width 67 height 19
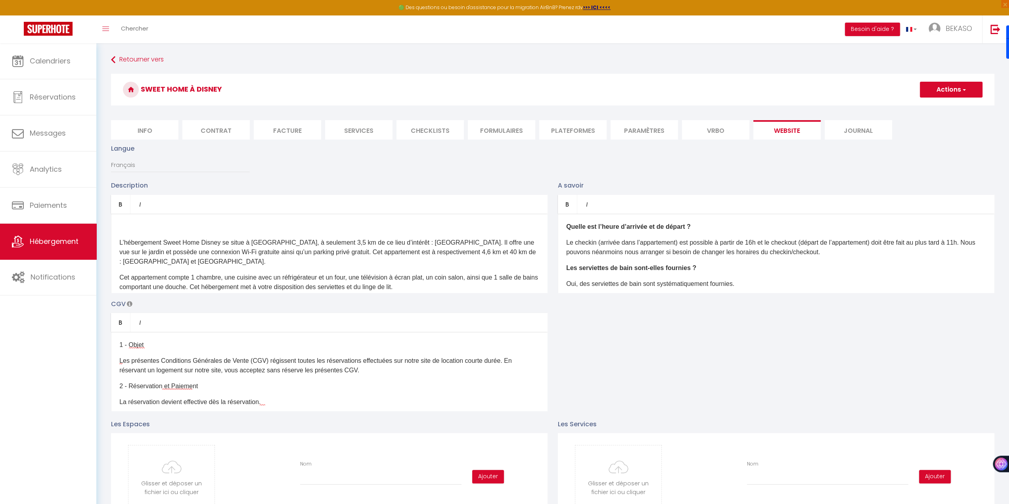
click at [430, 127] on li "Checklists" at bounding box center [430, 129] width 67 height 19
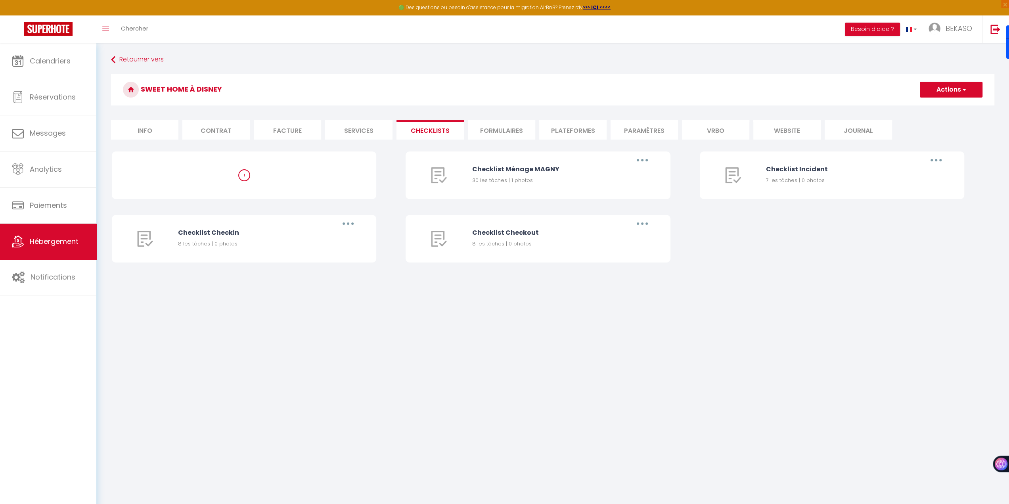
click at [368, 131] on li "Services" at bounding box center [358, 129] width 67 height 19
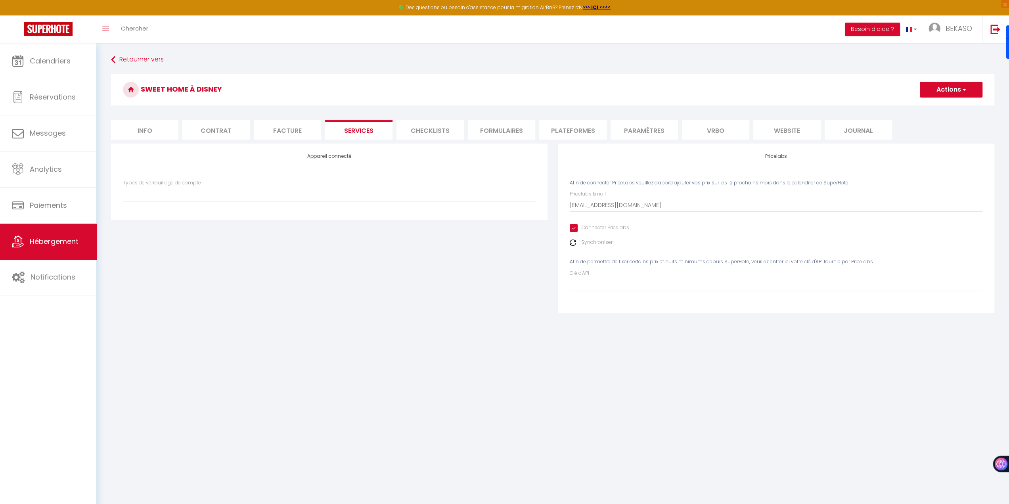
click at [295, 127] on li "Facture" at bounding box center [287, 129] width 67 height 19
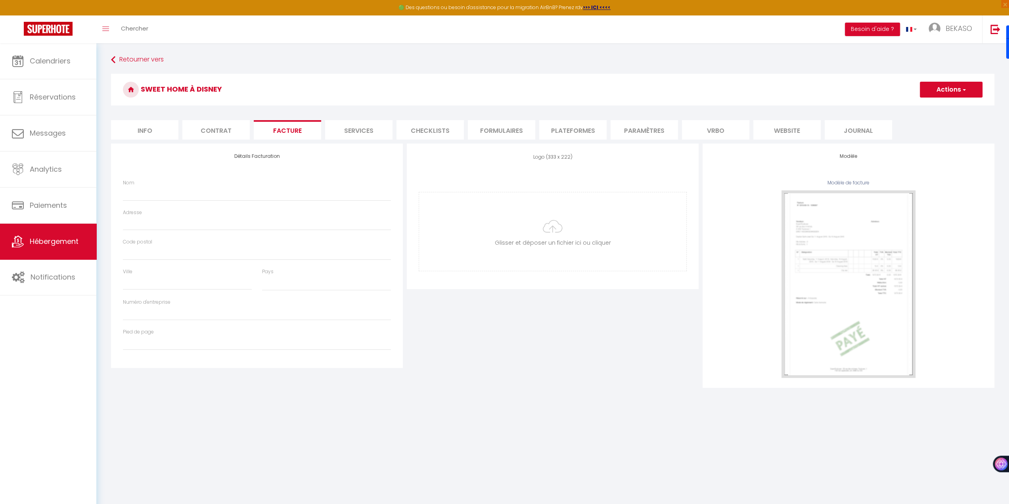
click at [364, 128] on li "Services" at bounding box center [358, 129] width 67 height 19
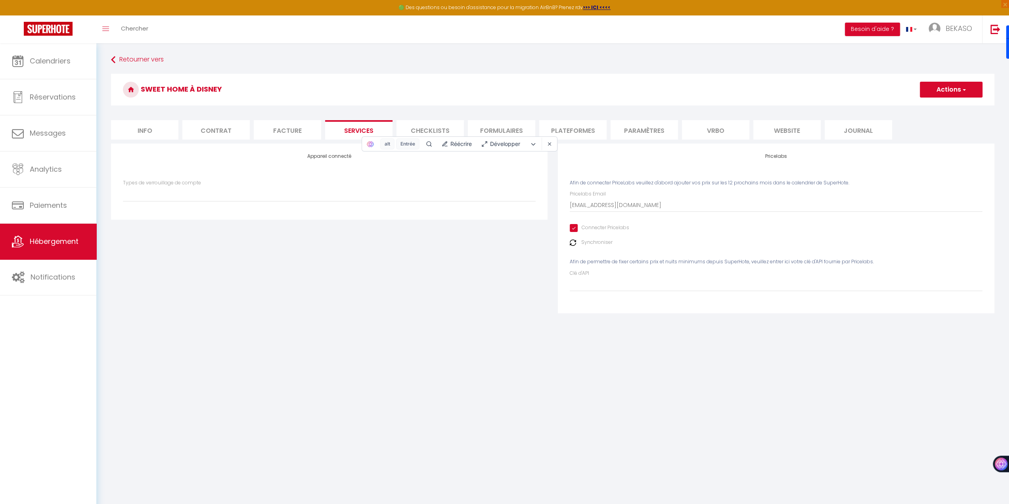
click at [211, 126] on li "Contrat" at bounding box center [215, 129] width 67 height 19
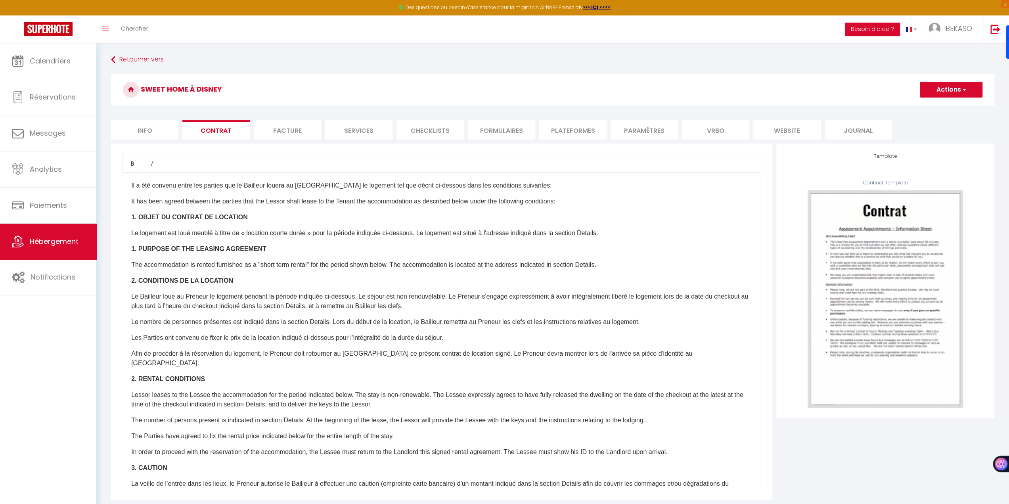
click at [163, 136] on li "Info" at bounding box center [144, 129] width 67 height 19
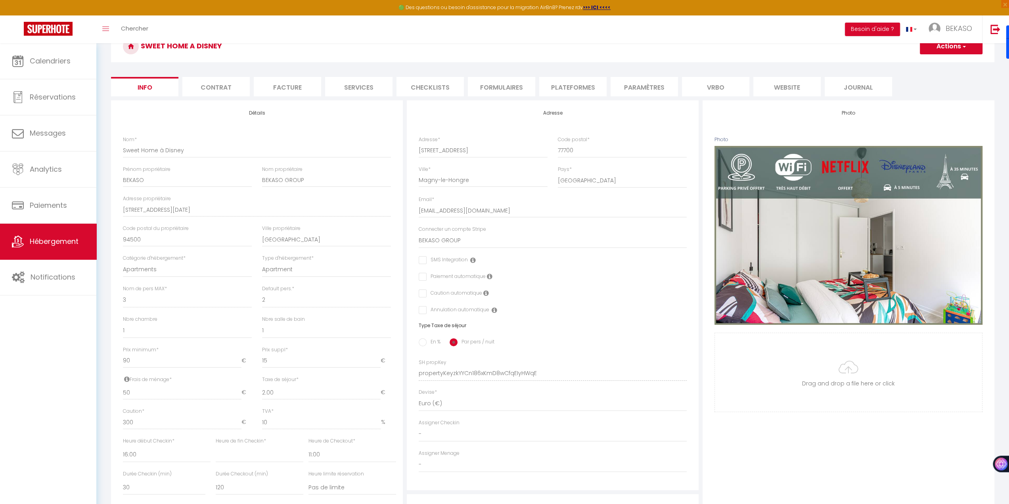
scroll to position [119, 0]
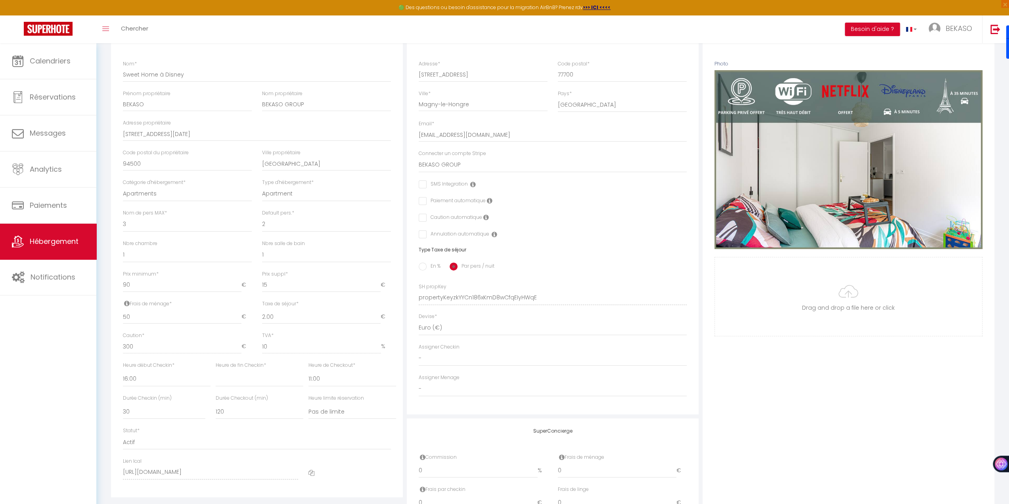
click at [471, 182] on icon at bounding box center [473, 184] width 6 height 6
click at [501, 218] on div "Adresse Adresse * [STREET_ADDRESS] [GEOGRAPHIC_DATA] [GEOGRAPHIC_DATA] [GEOGRAP…" at bounding box center [553, 220] width 292 height 390
click at [488, 199] on icon at bounding box center [490, 200] width 6 height 6
click at [486, 218] on icon at bounding box center [486, 217] width 6 height 6
click at [501, 211] on div "Adresse Adresse * [STREET_ADDRESS] [GEOGRAPHIC_DATA] [GEOGRAPHIC_DATA] [GEOGRAP…" at bounding box center [553, 220] width 292 height 390
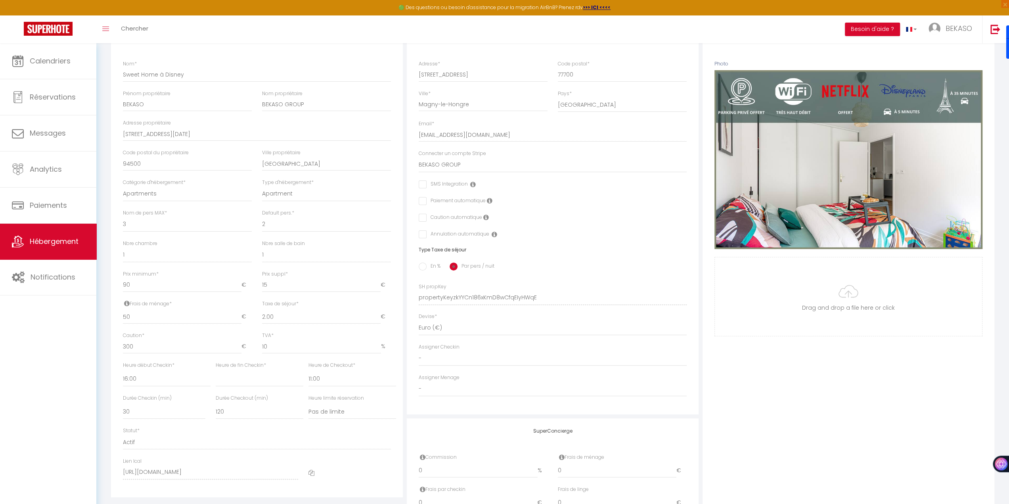
click at [422, 217] on input "checkbox" at bounding box center [421, 218] width 5 height 8
click at [423, 216] on input "checkbox" at bounding box center [421, 218] width 5 height 8
click at [495, 218] on icon at bounding box center [495, 234] width 6 height 6
click at [501, 184] on div "SMS Integration" at bounding box center [553, 184] width 268 height 9
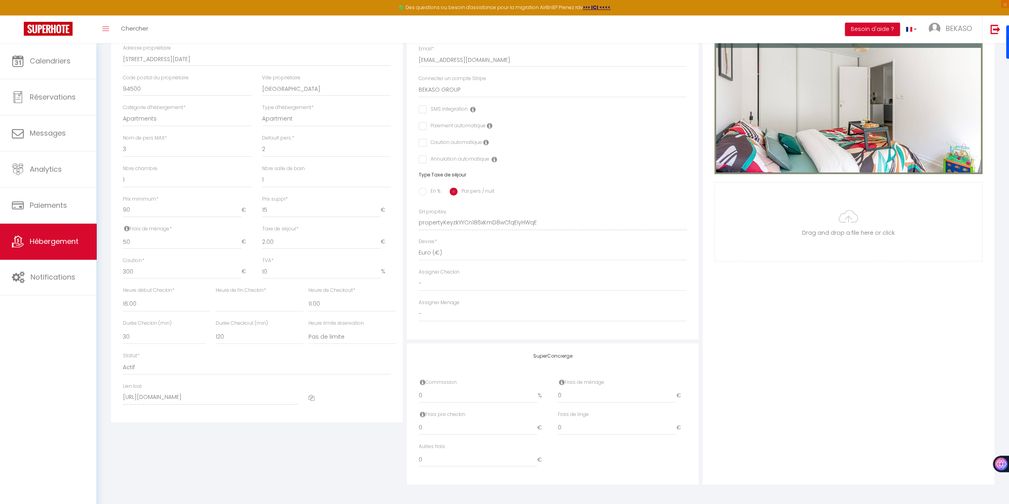
scroll to position [0, 0]
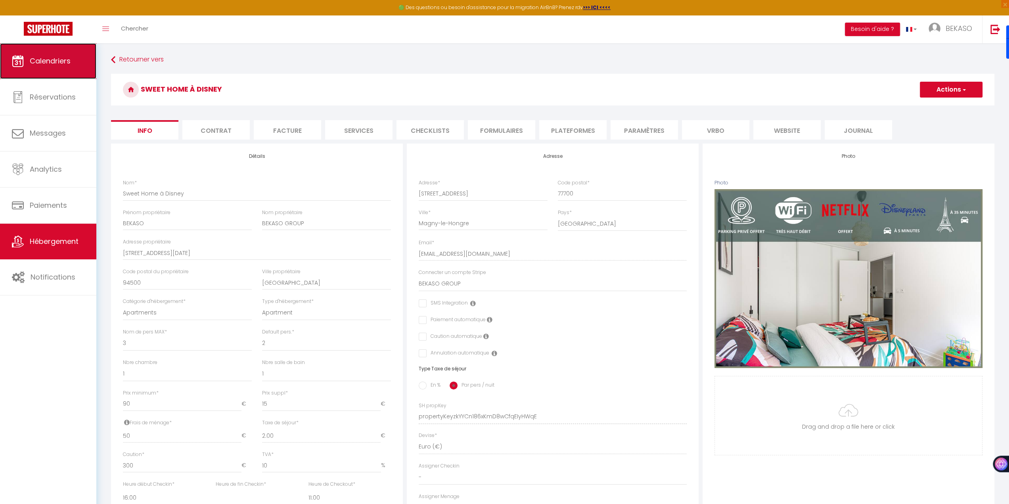
click at [56, 57] on span "Calendriers" at bounding box center [50, 61] width 41 height 10
